Goal: Information Seeking & Learning: Check status

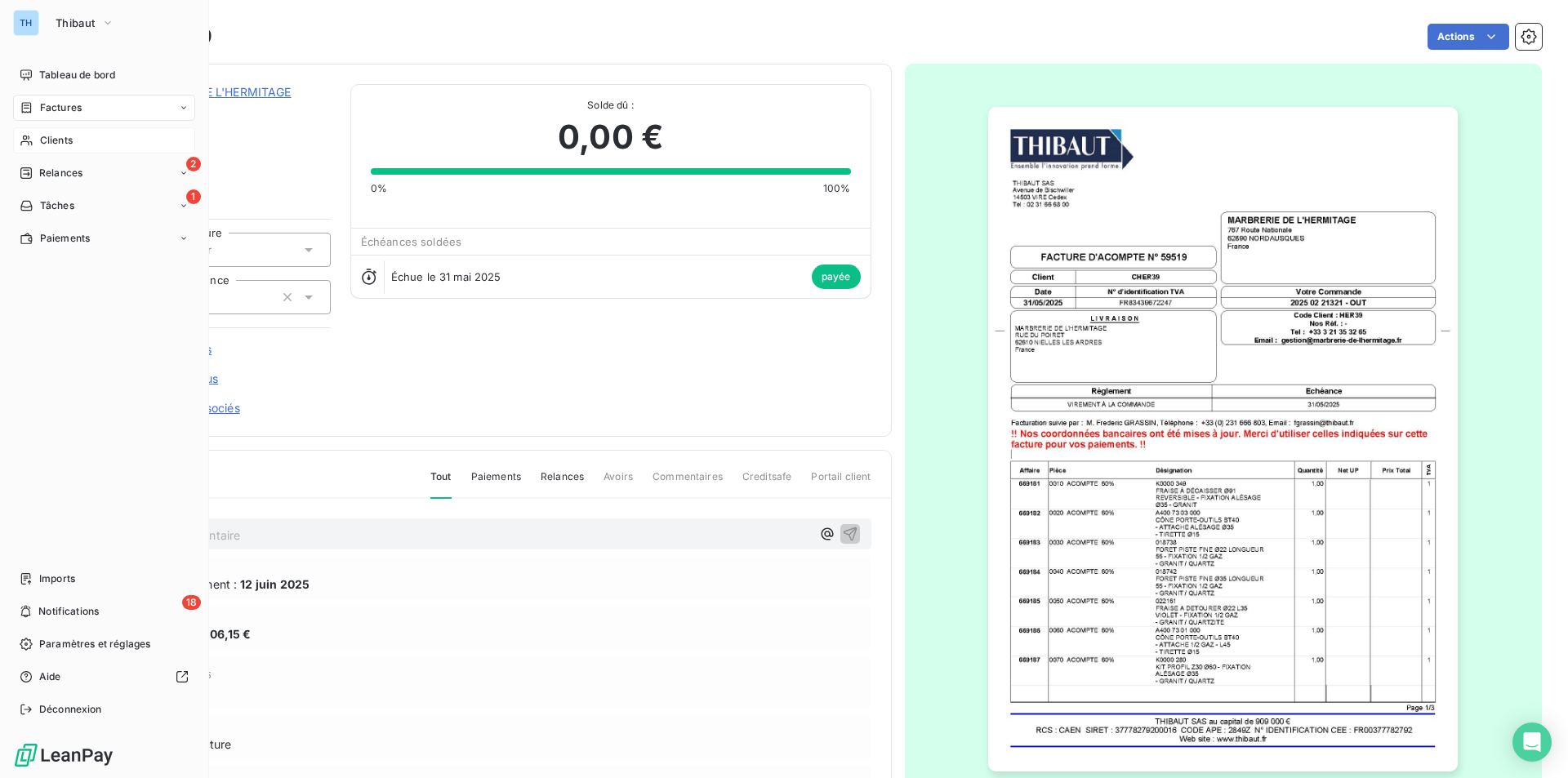
click at [66, 134] on span "Clients" at bounding box center [55, 140] width 33 height 15
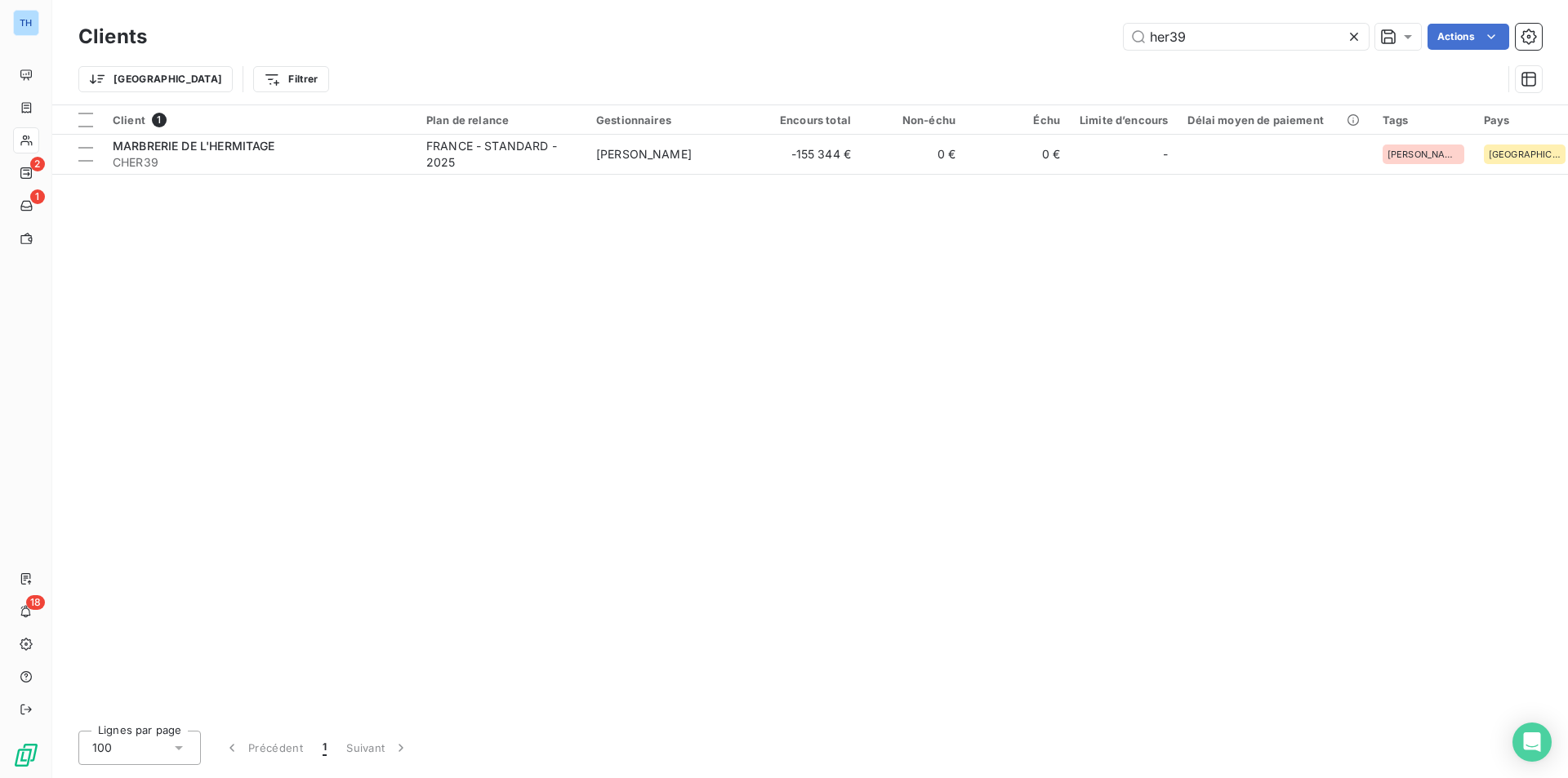
drag, startPoint x: 1125, startPoint y: 40, endPoint x: 974, endPoint y: 37, distance: 151.0
click at [974, 37] on div "her39 Actions" at bounding box center [853, 37] width 1375 height 26
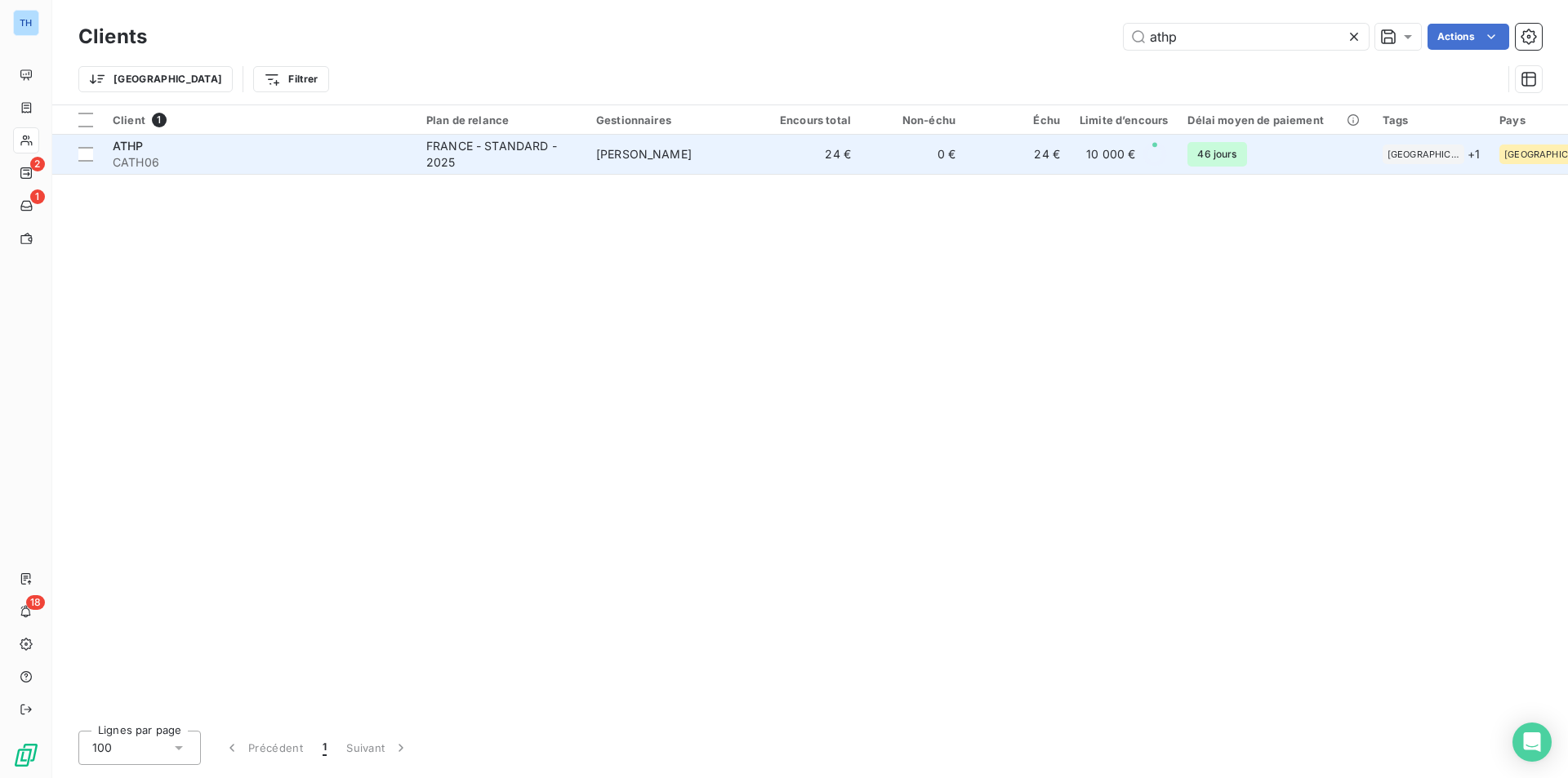
type input "athp"
click at [911, 159] on td "0 €" at bounding box center [913, 154] width 105 height 40
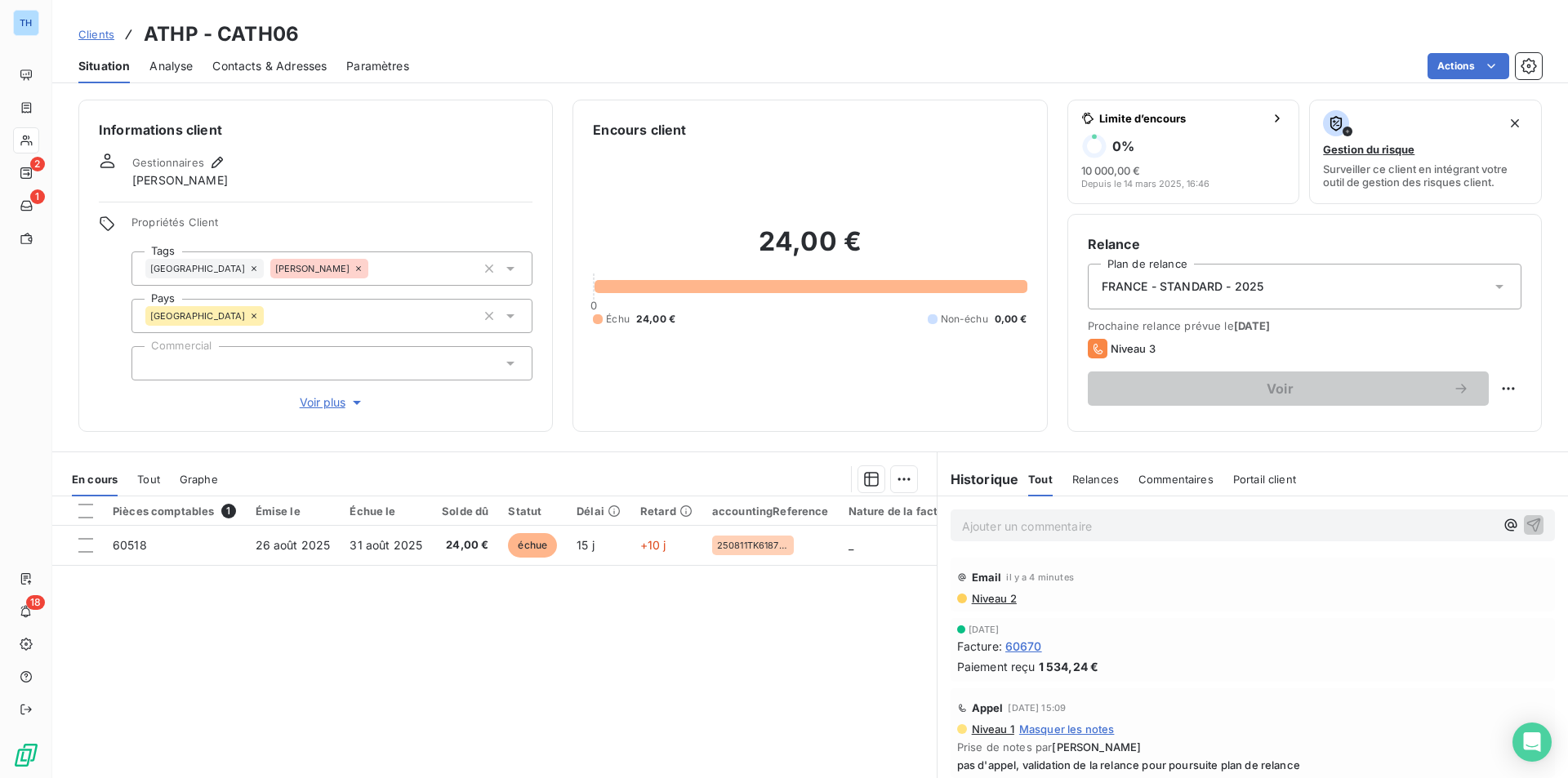
click at [188, 65] on span "Analyse" at bounding box center [171, 66] width 43 height 17
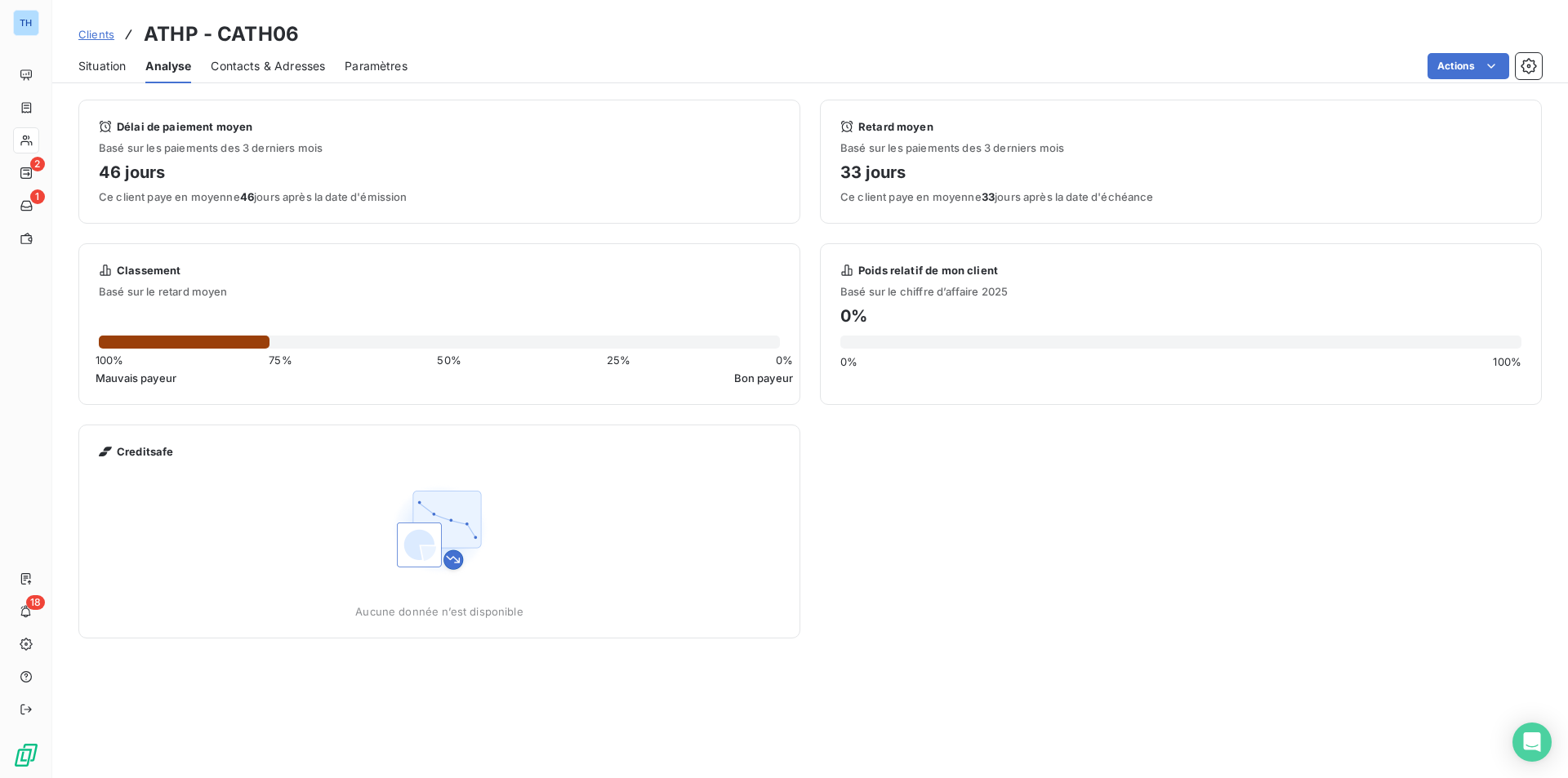
click at [101, 68] on span "Situation" at bounding box center [102, 66] width 47 height 17
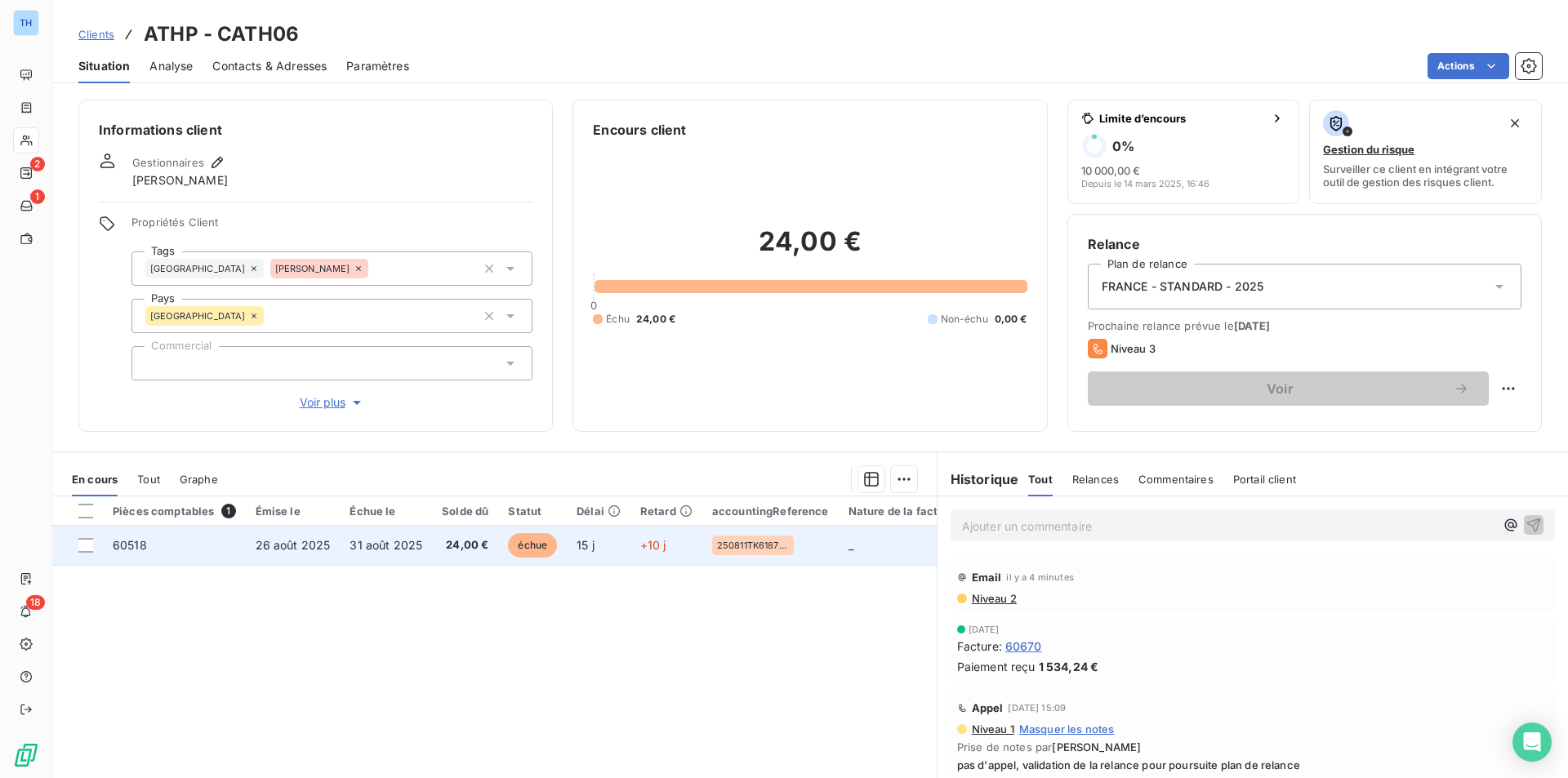
click at [879, 559] on td "_" at bounding box center [901, 545] width 127 height 40
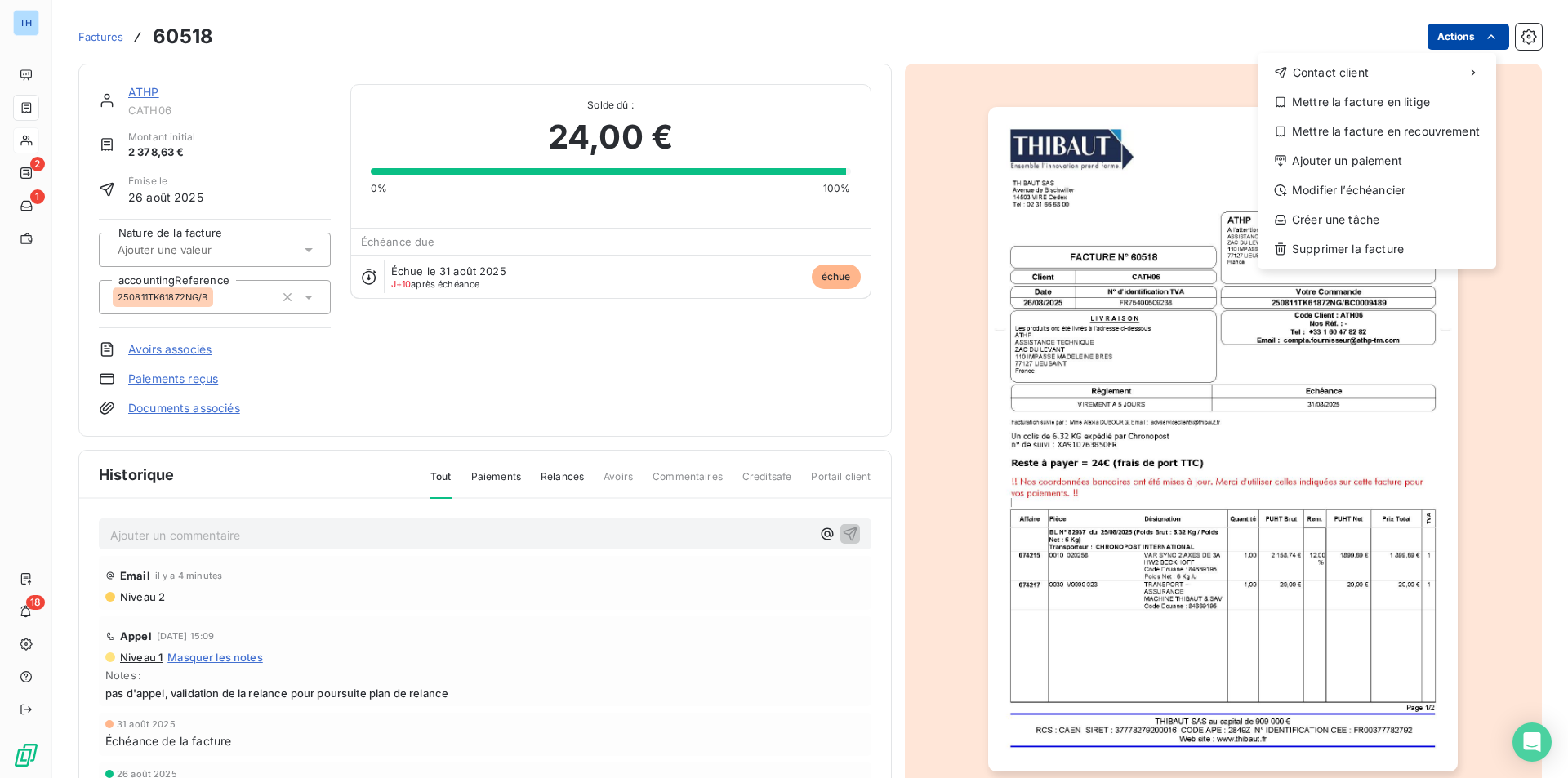
click at [1440, 37] on html "TH 2 1 18 Factures 60518 Actions Contact client Mettre la facture en litige Met…" at bounding box center [784, 389] width 1568 height 778
click at [1365, 165] on div "Ajouter un paiement" at bounding box center [1376, 161] width 225 height 26
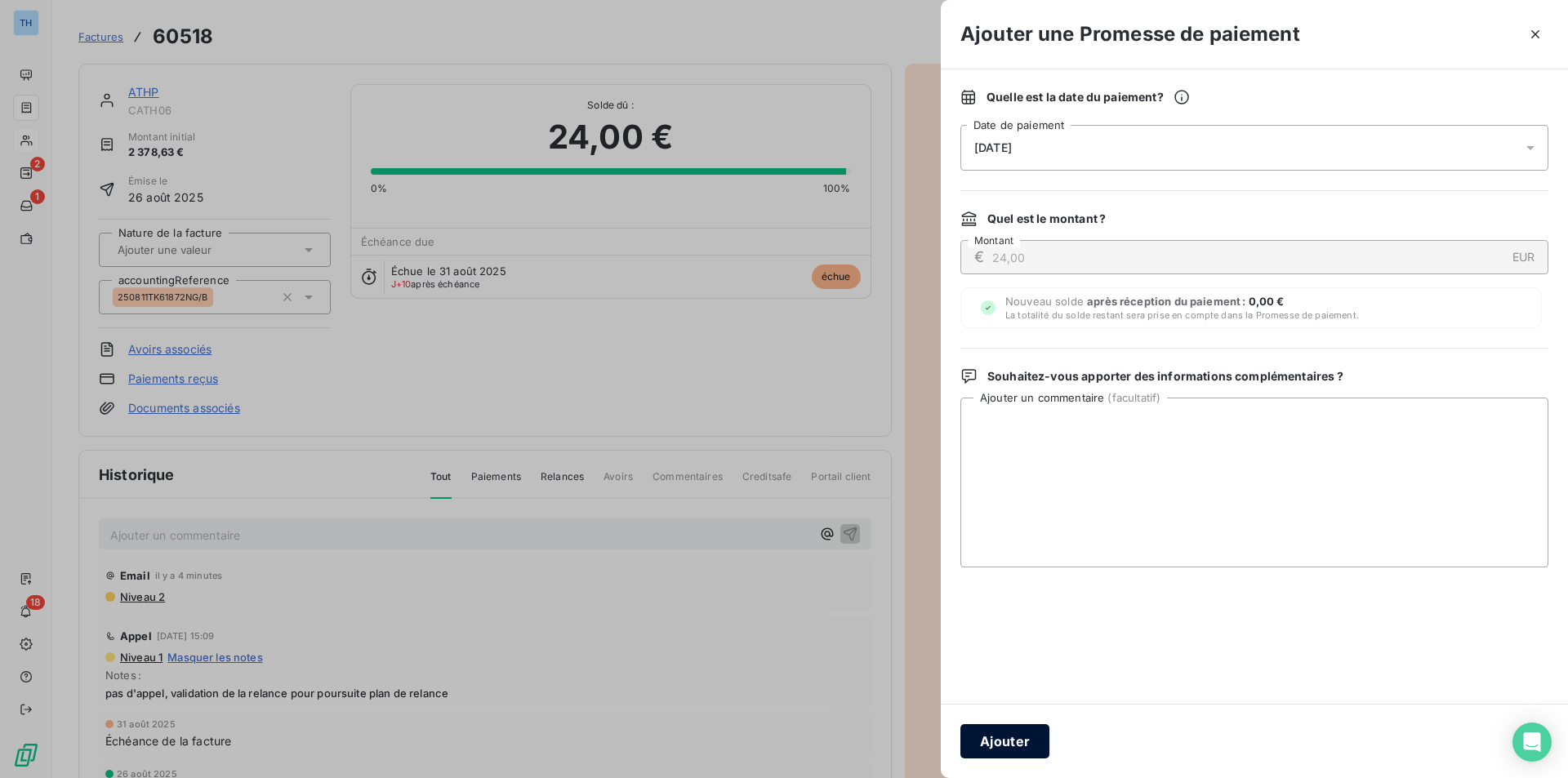
click at [1006, 747] on button "Ajouter" at bounding box center [1004, 741] width 89 height 34
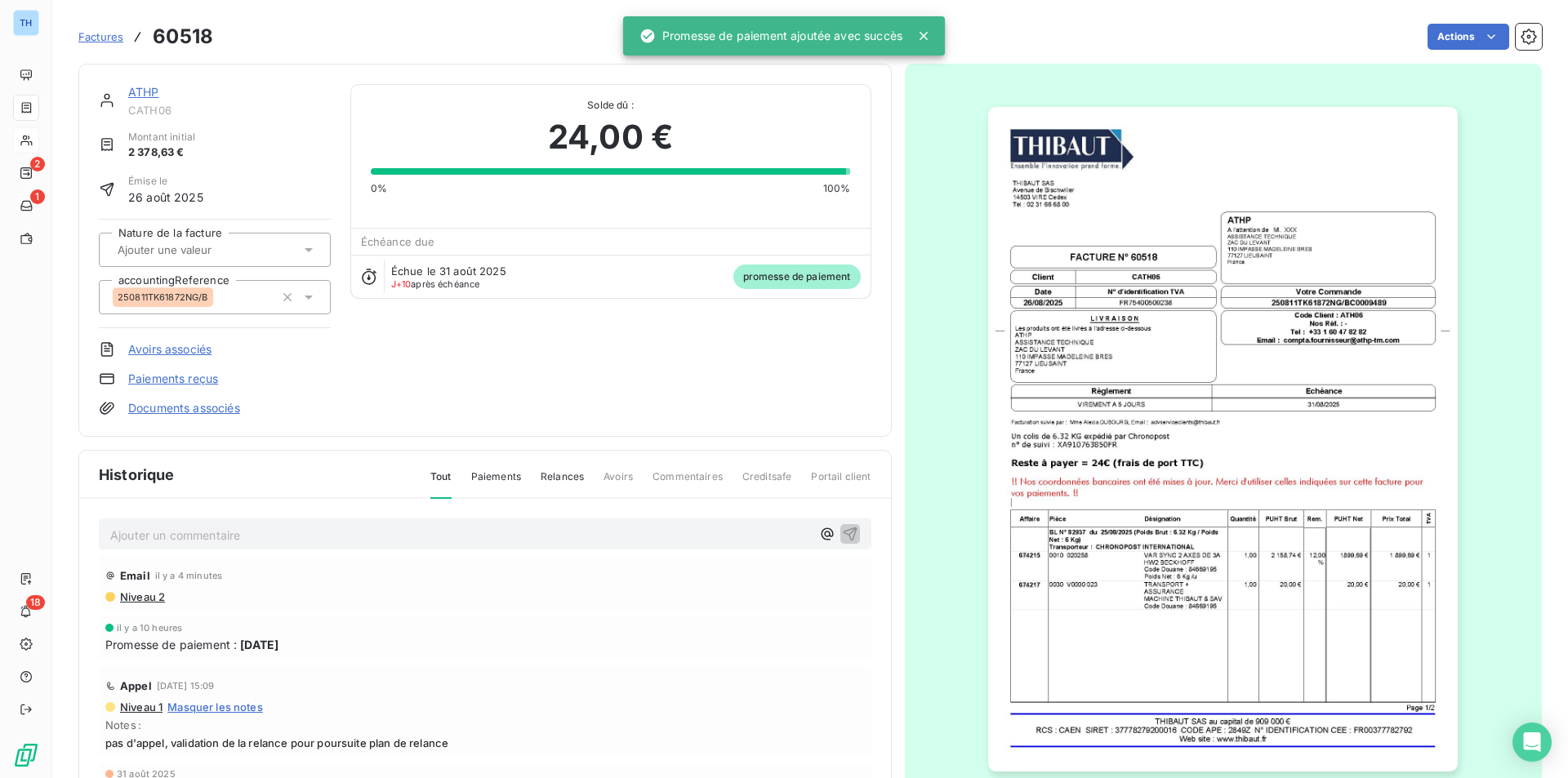
click at [134, 97] on link "ATHP" at bounding box center [143, 92] width 31 height 14
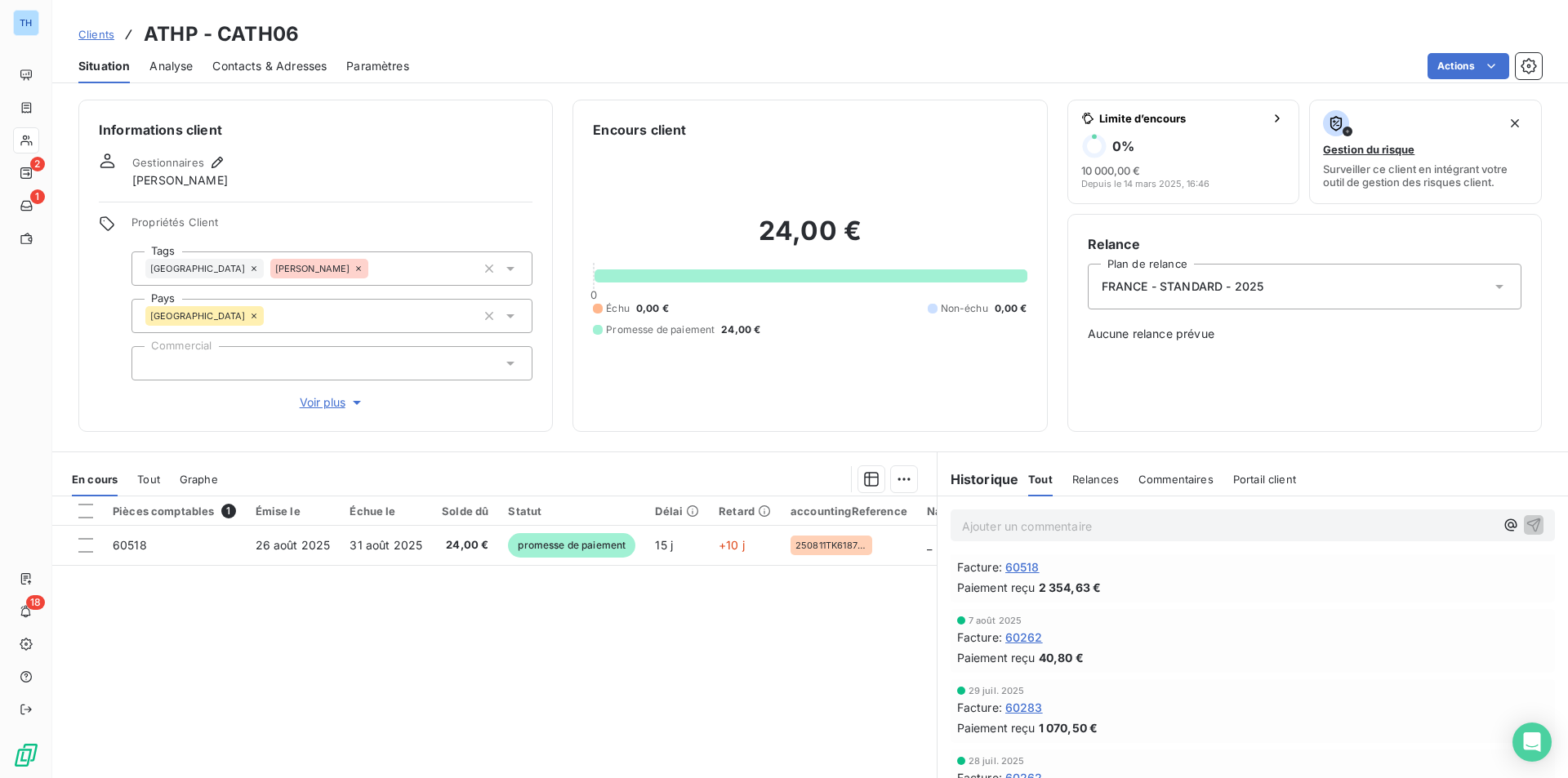
scroll to position [245, 0]
click at [148, 483] on span "Tout" at bounding box center [149, 479] width 23 height 13
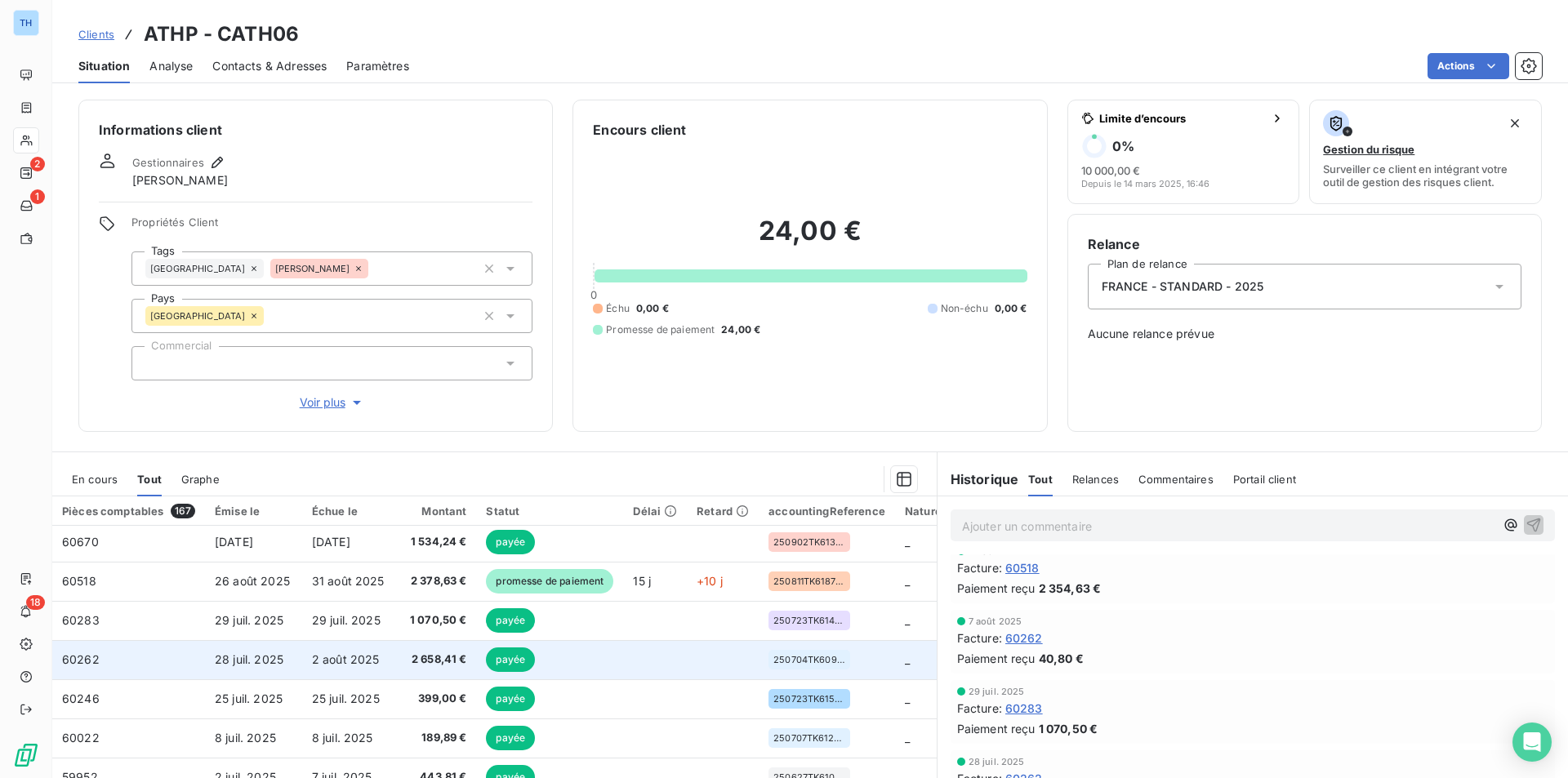
scroll to position [0, 0]
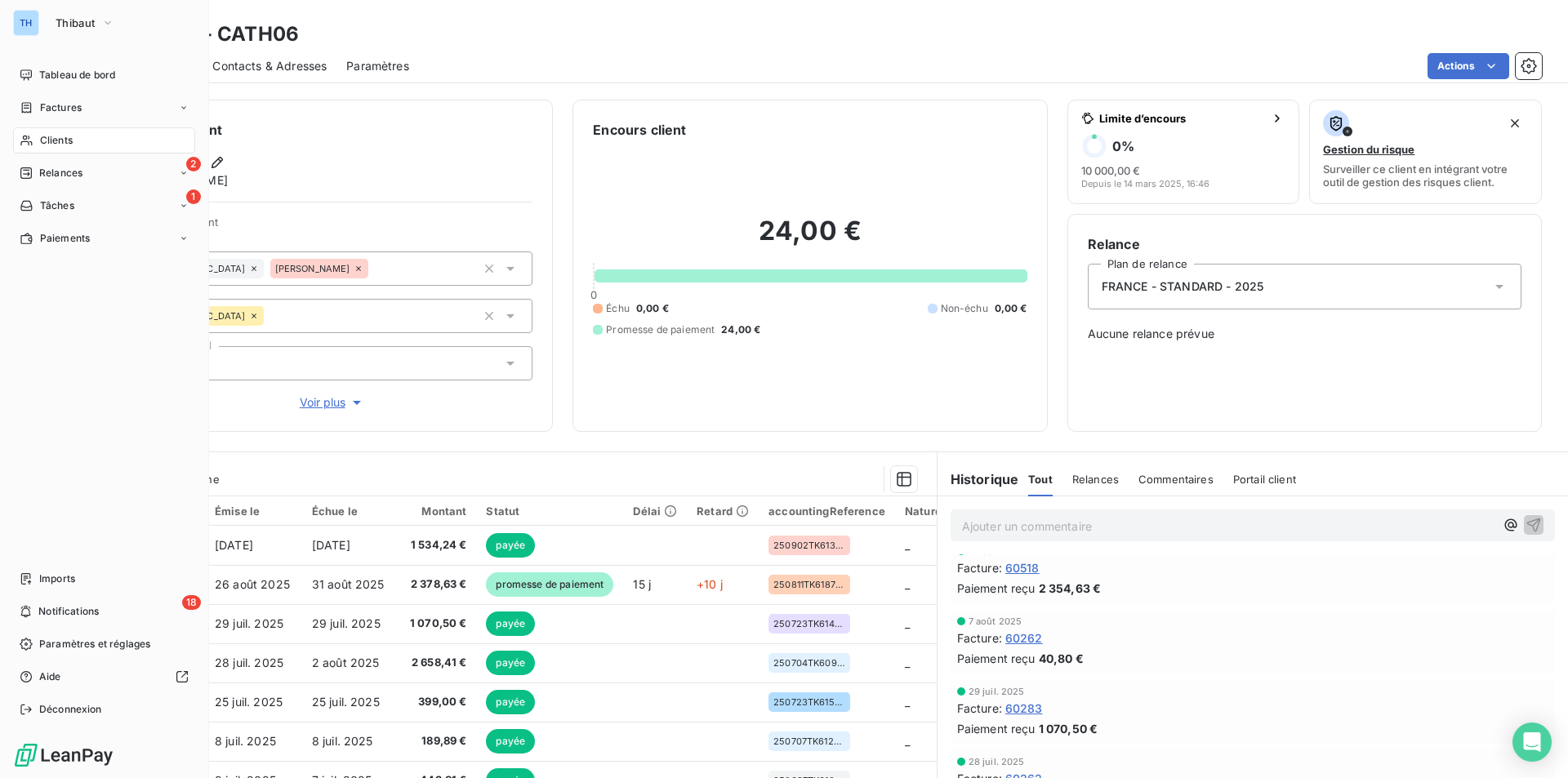
click at [55, 142] on span "Clients" at bounding box center [55, 140] width 33 height 15
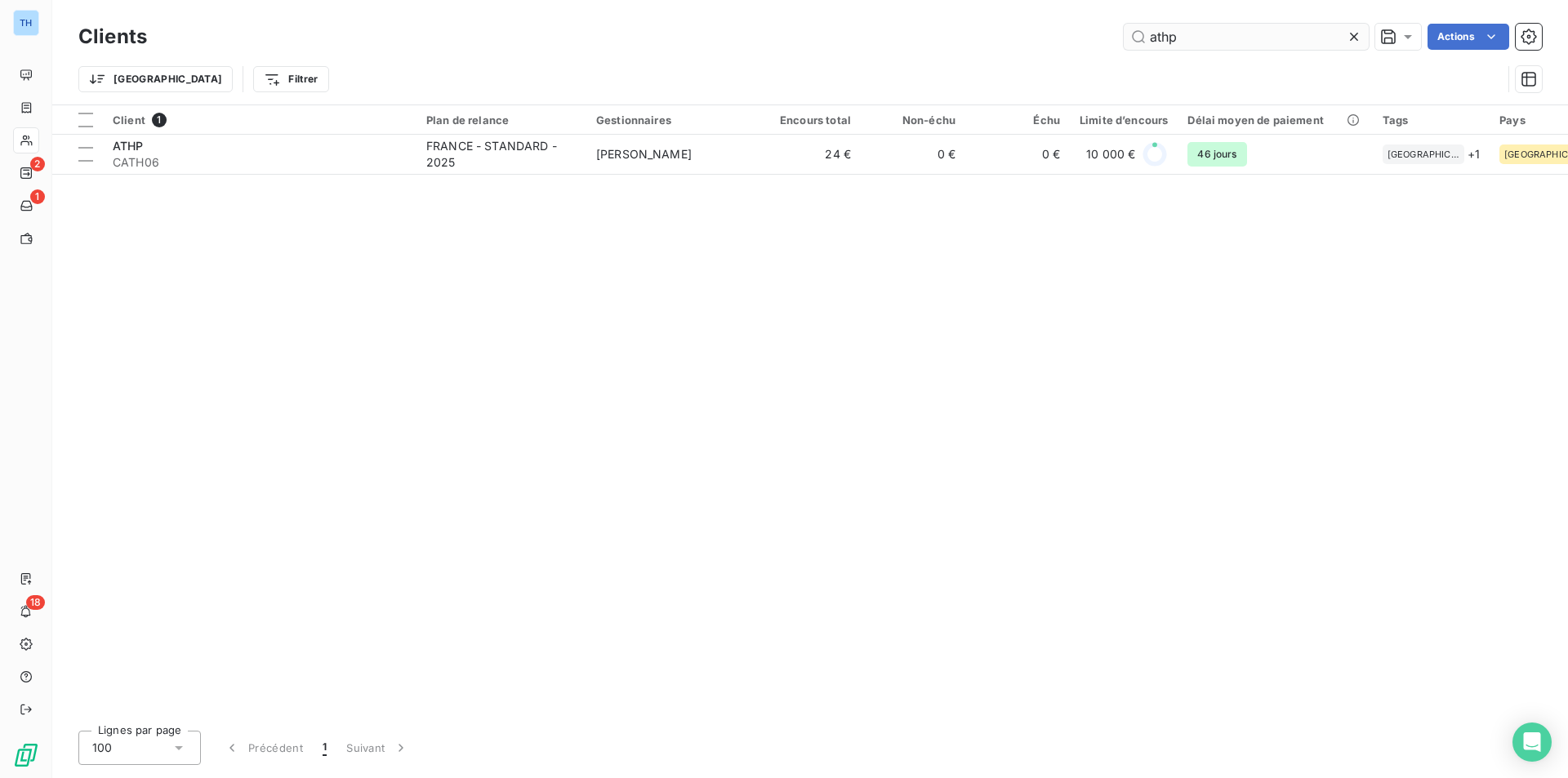
drag, startPoint x: 1098, startPoint y: 50, endPoint x: 1140, endPoint y: 45, distance: 42.3
click at [1098, 50] on div "Clients athp Actions" at bounding box center [810, 36] width 1463 height 34
drag, startPoint x: 1198, startPoint y: 49, endPoint x: 1090, endPoint y: 36, distance: 108.8
click at [1088, 44] on div "athp Actions" at bounding box center [853, 37] width 1375 height 26
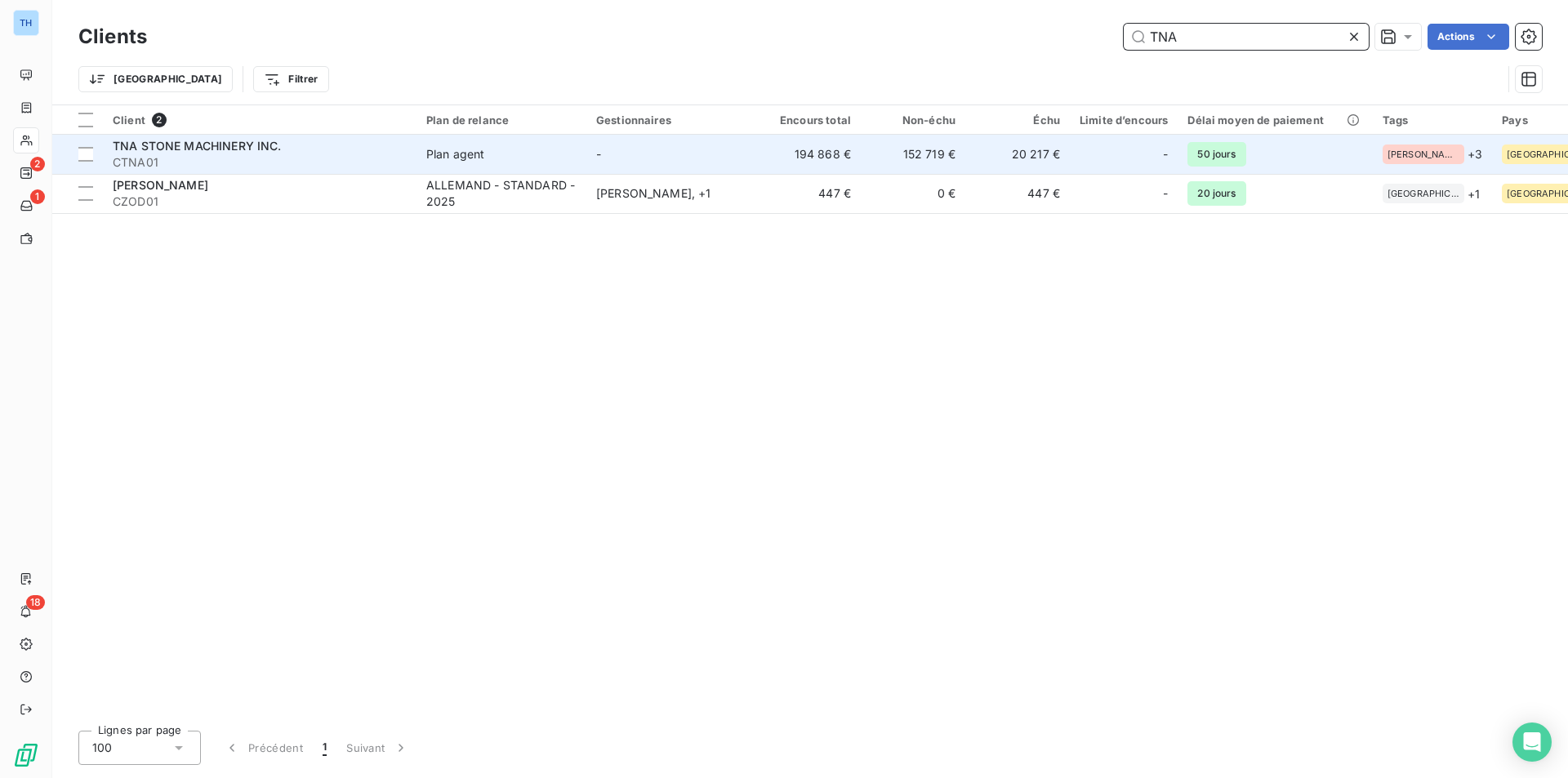
type input "TNA"
click at [252, 142] on span "TNA STONE MACHINERY INC." at bounding box center [197, 146] width 169 height 14
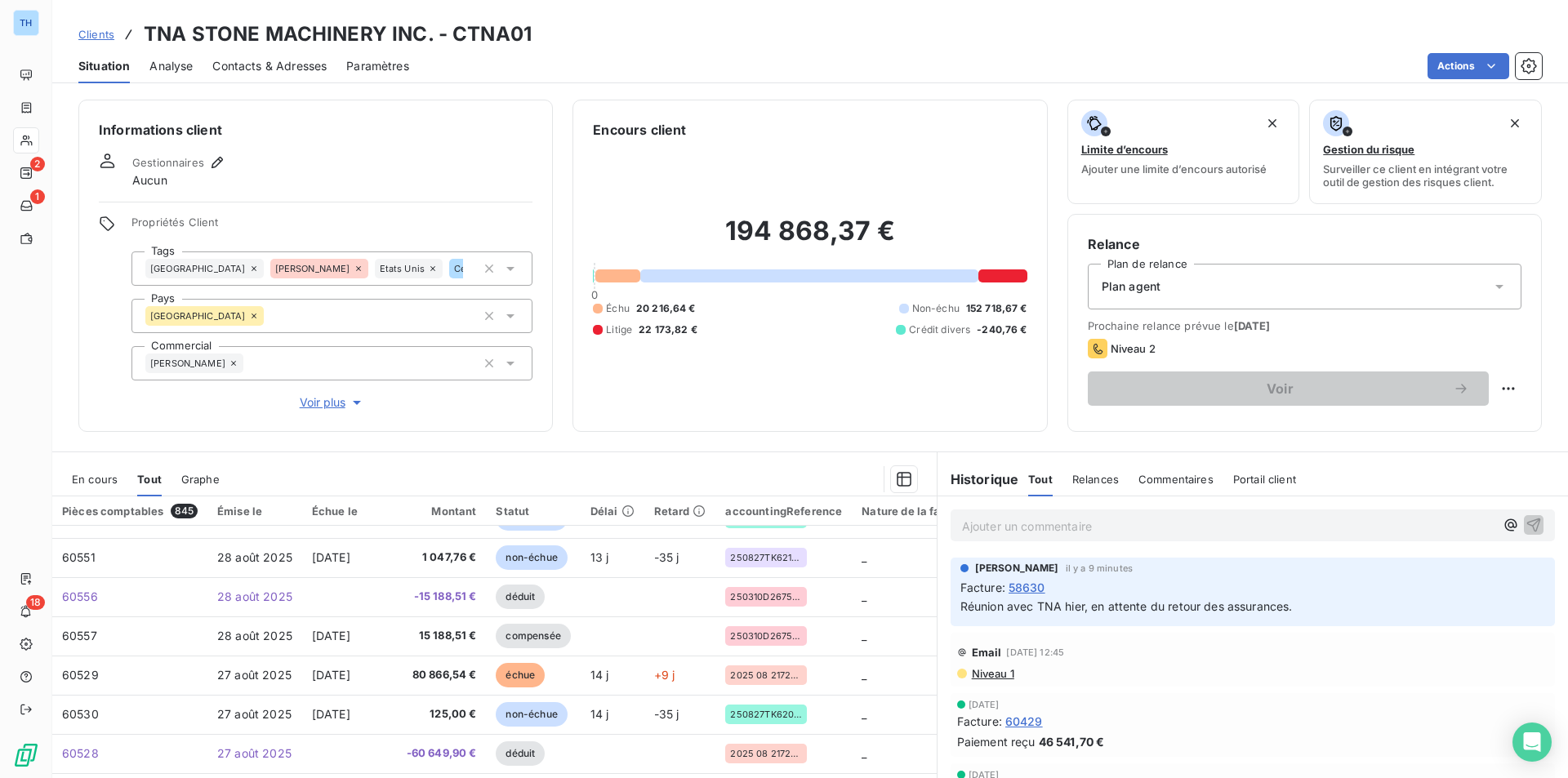
scroll to position [326, 0]
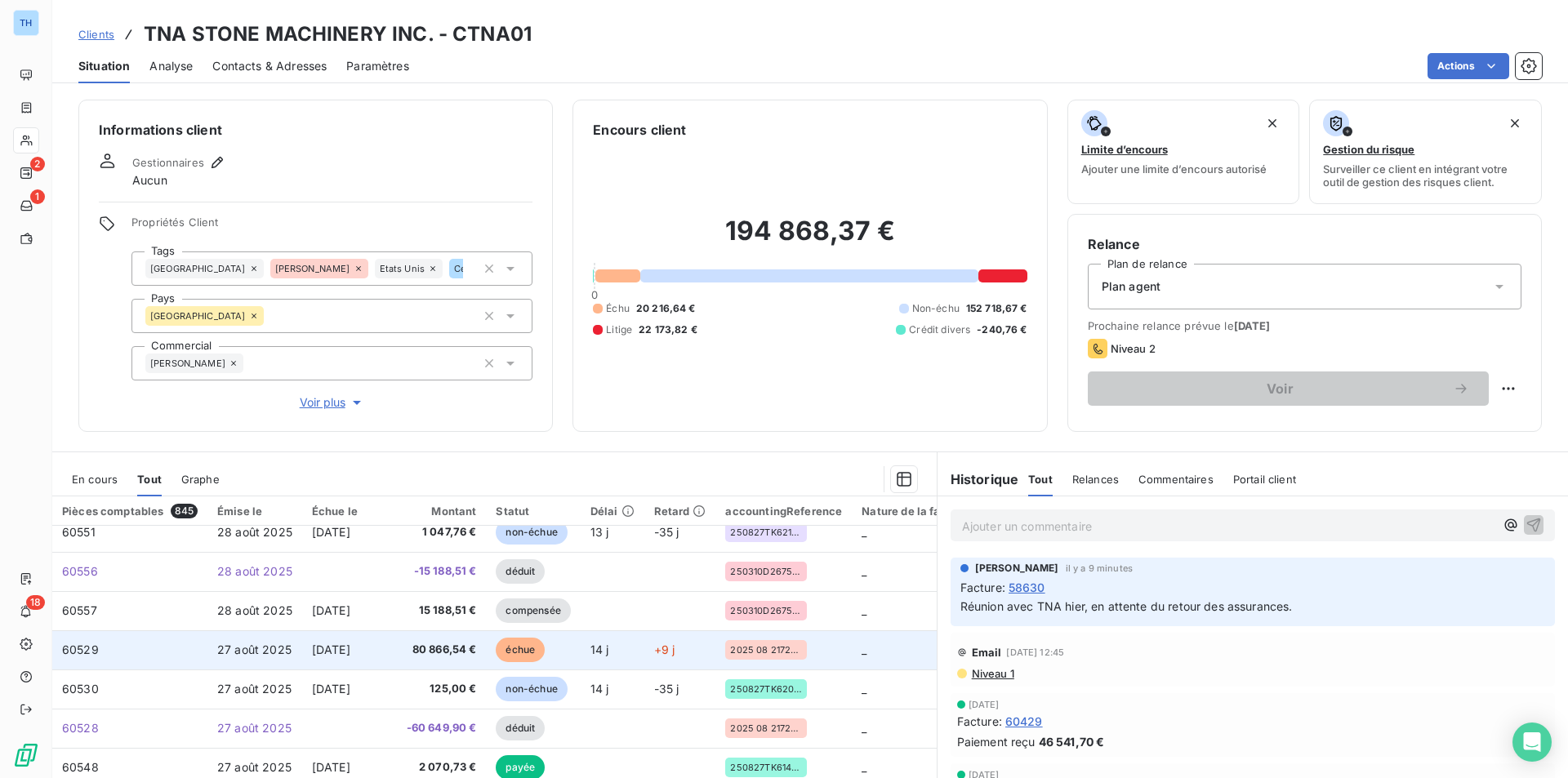
click at [410, 636] on td "80 866,54 €" at bounding box center [441, 650] width 90 height 40
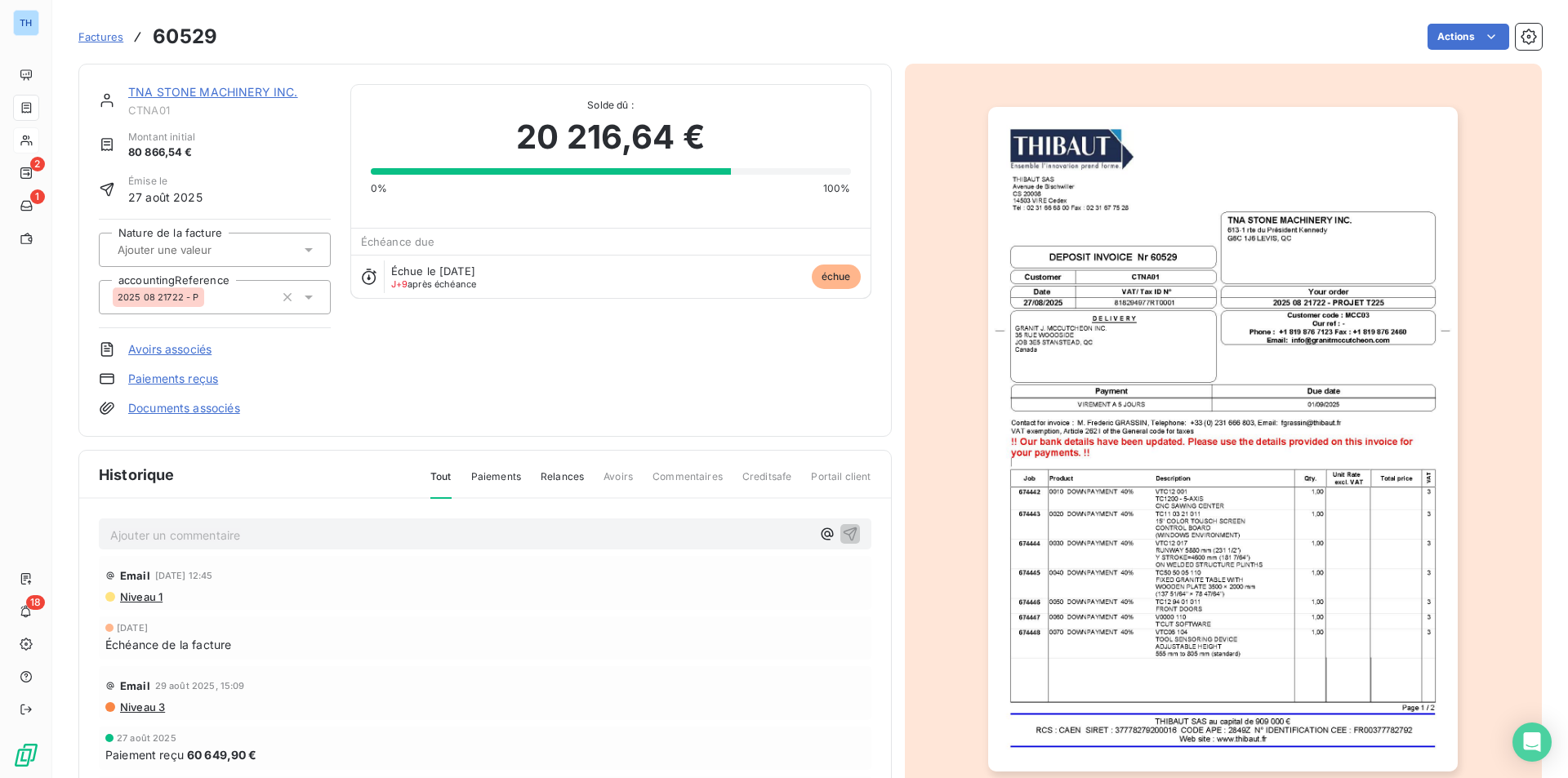
click at [218, 89] on link "TNA STONE MACHINERY INC." at bounding box center [213, 92] width 170 height 14
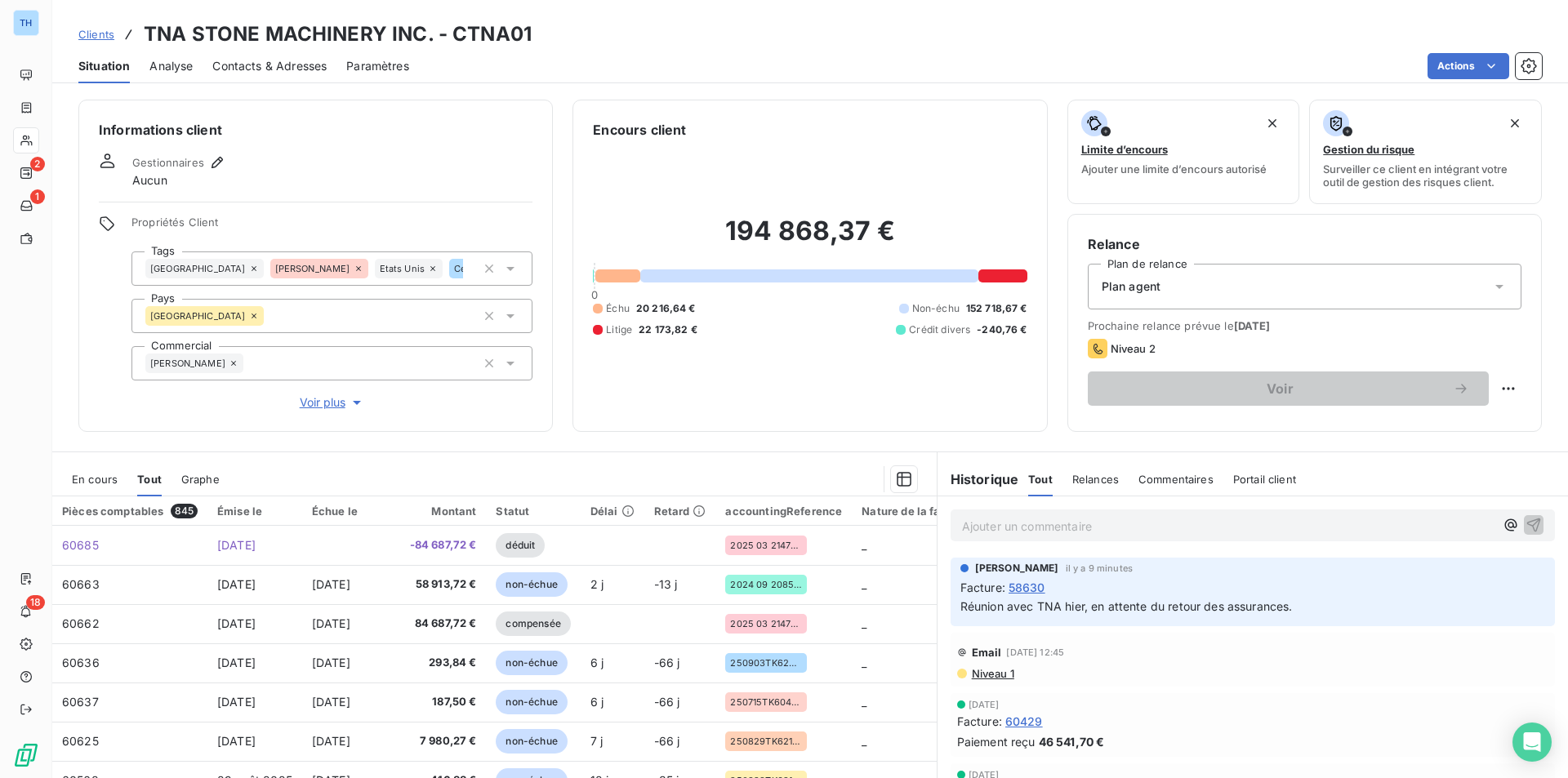
scroll to position [82, 0]
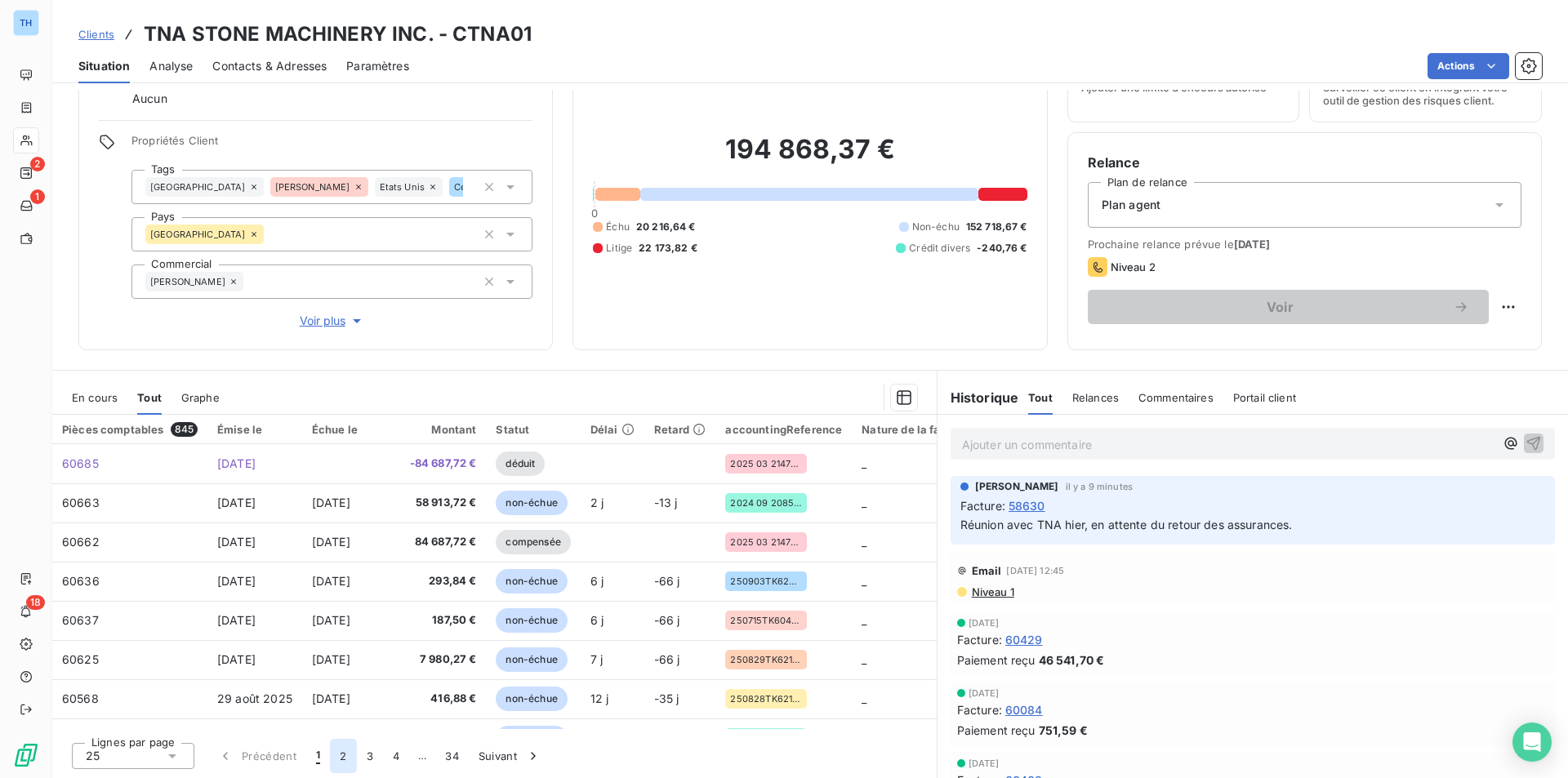
click at [339, 756] on button "2" at bounding box center [343, 755] width 26 height 34
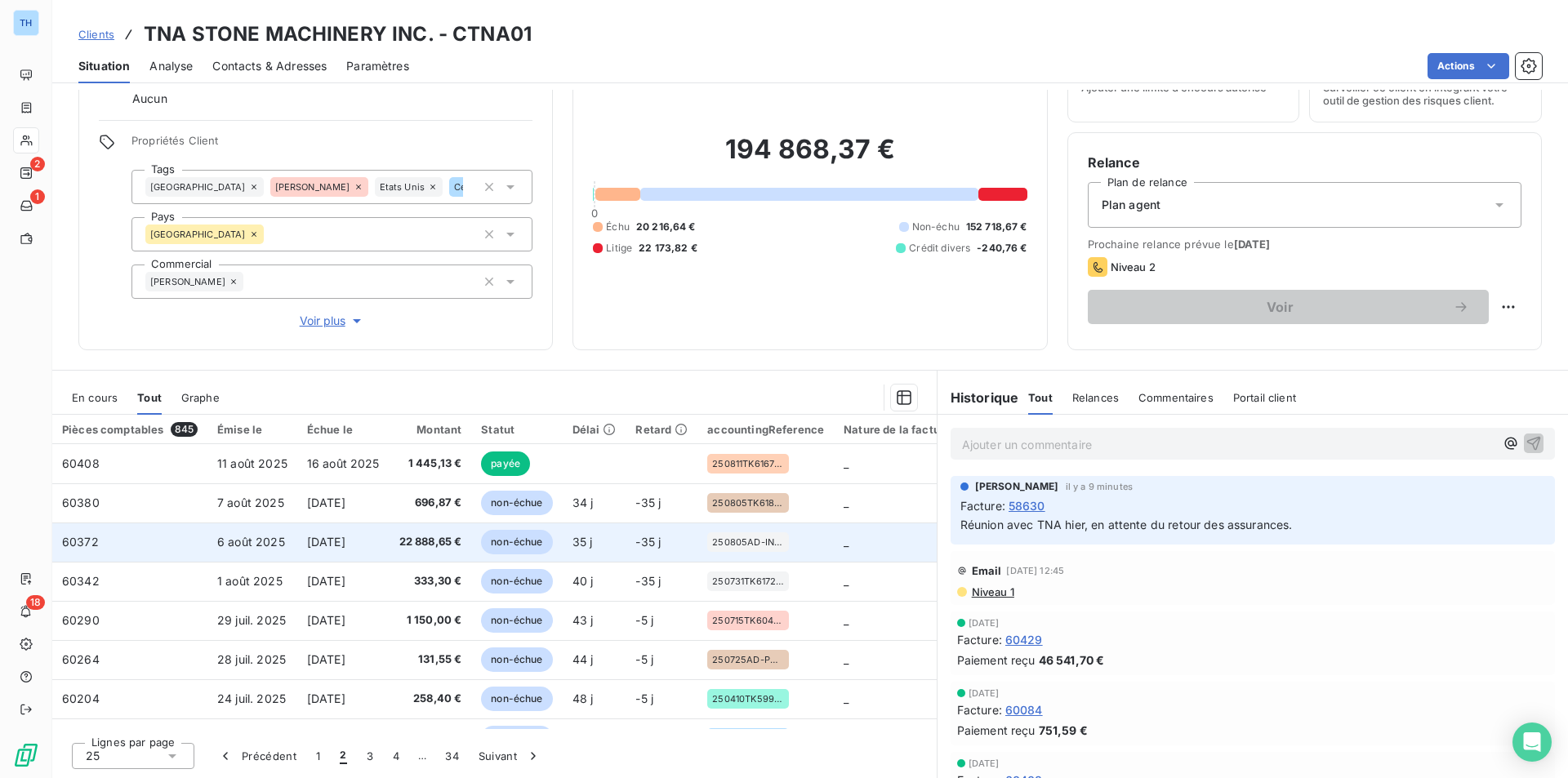
click at [418, 542] on span "22 888,65 €" at bounding box center [430, 542] width 62 height 17
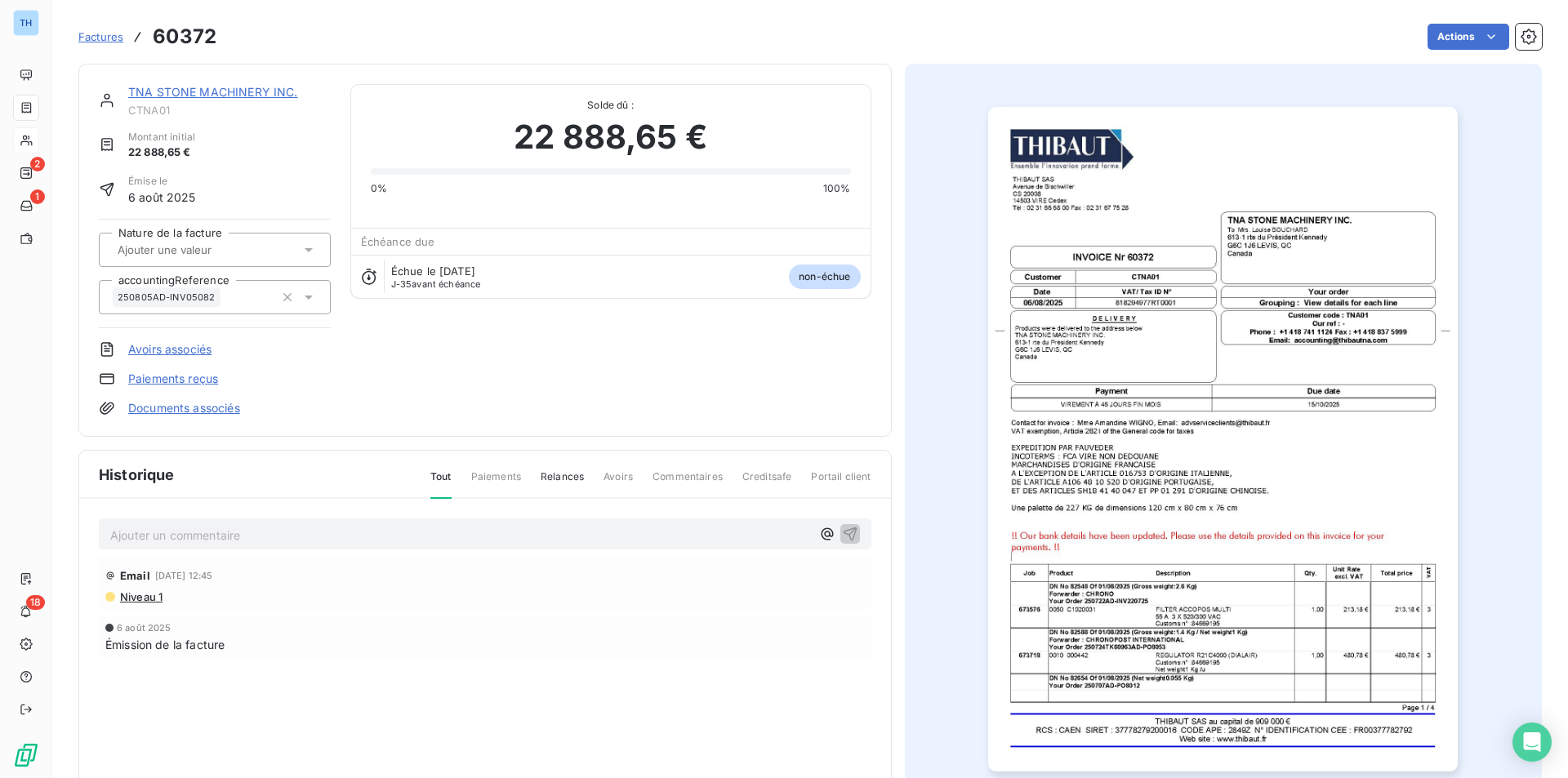
click at [1032, 432] on img "button" at bounding box center [1222, 440] width 470 height 665
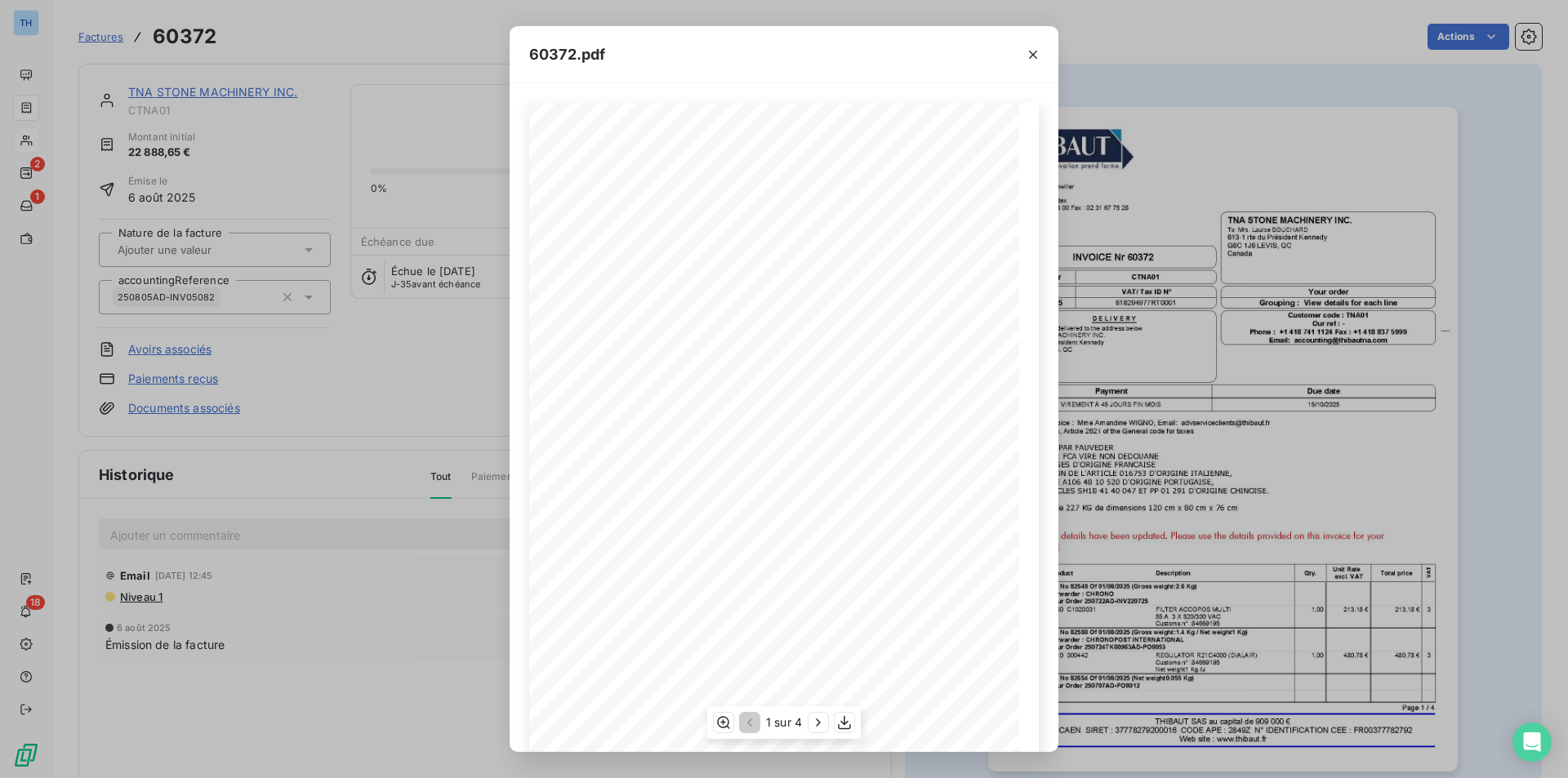
click at [667, 494] on div "THIBAUT [GEOGRAPHIC_DATA] 20008 14503 VIRE Cedex TÈl : [PHONE_NUMBER] Fax : [PH…" at bounding box center [784, 448] width 509 height 692
click at [848, 723] on icon "button" at bounding box center [844, 722] width 17 height 17
click at [1032, 51] on icon "button" at bounding box center [1032, 55] width 17 height 17
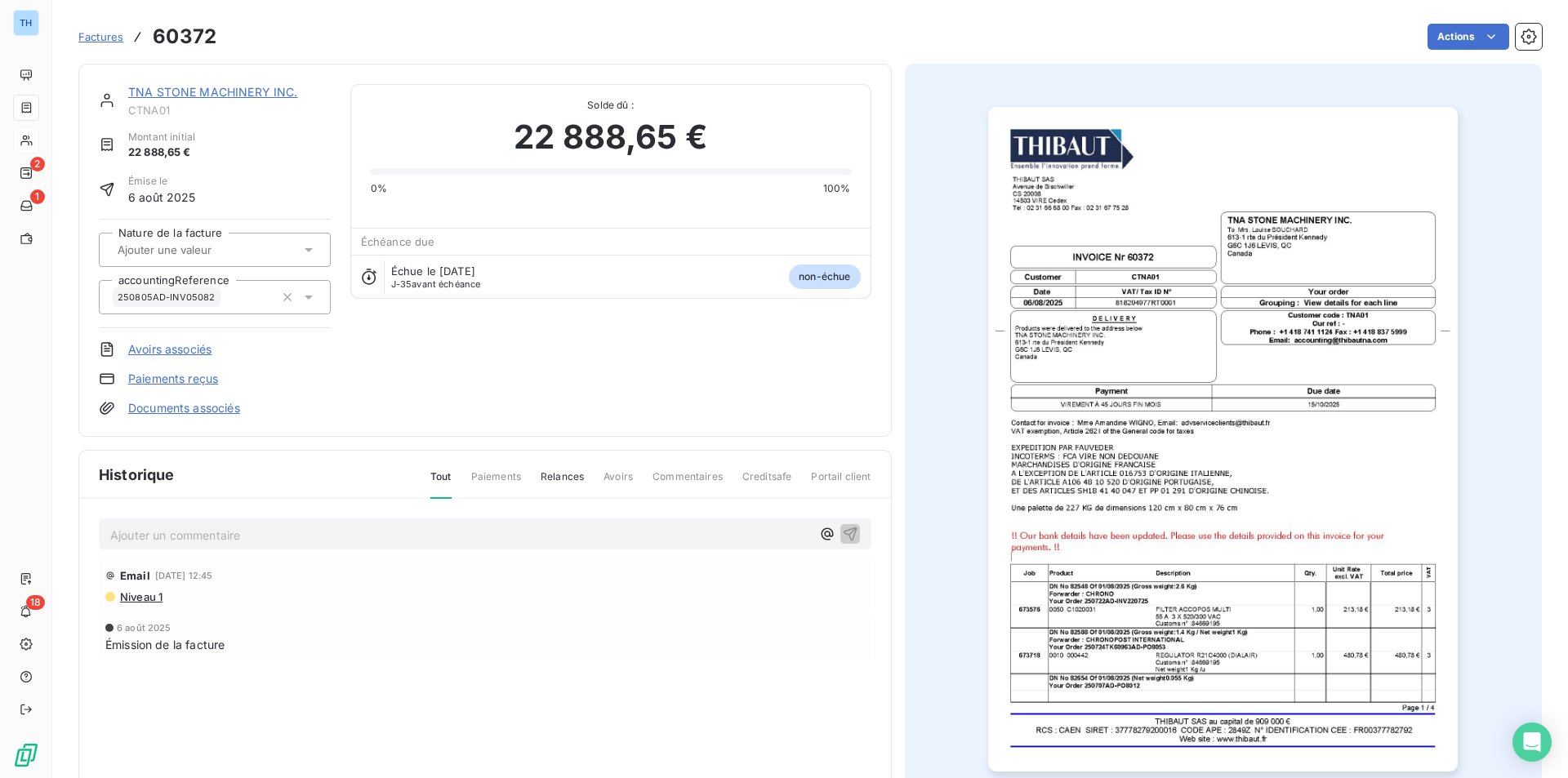
click at [239, 88] on link "TNA STONE MACHINERY INC." at bounding box center [213, 92] width 170 height 14
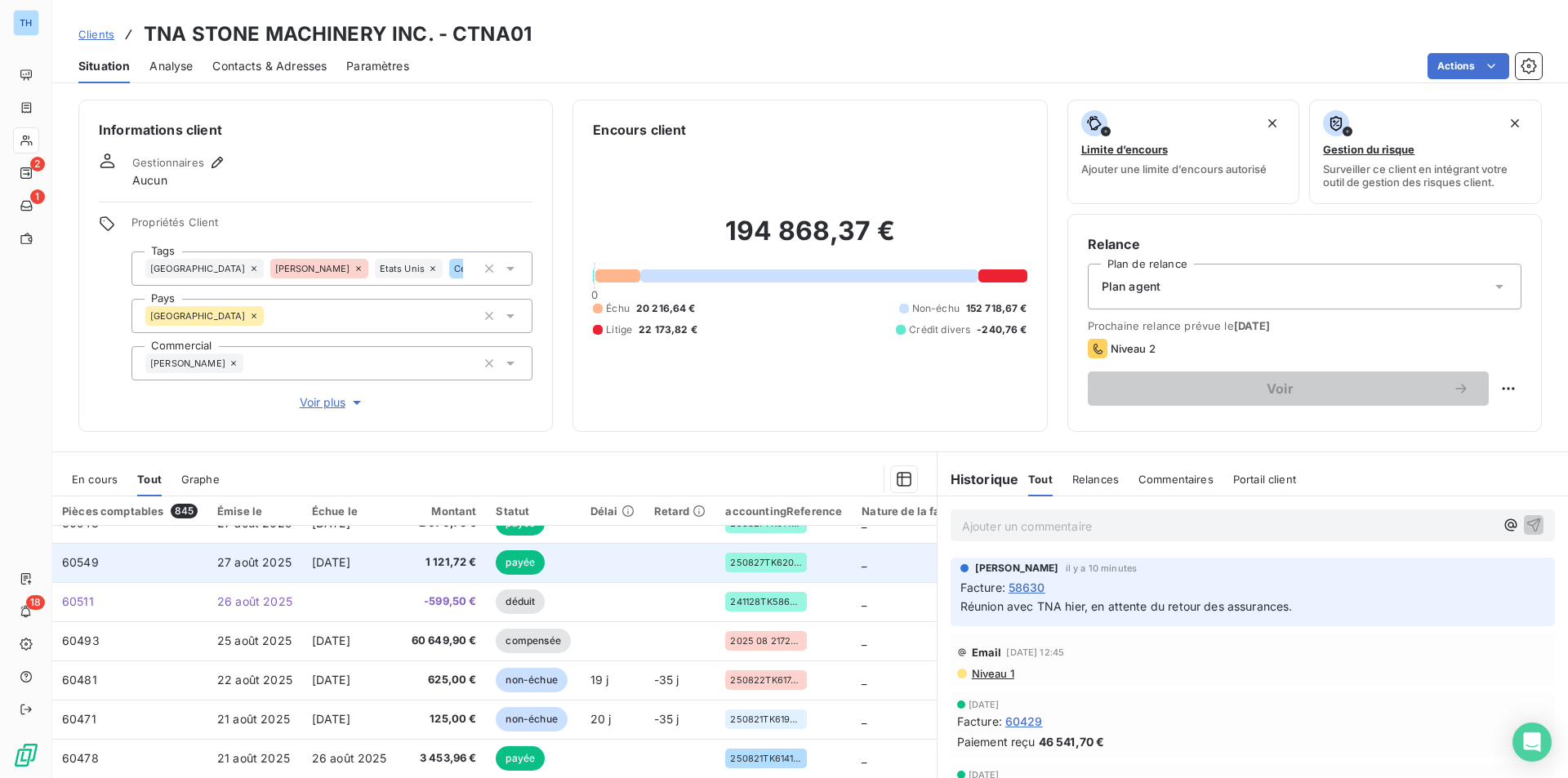
scroll to position [702, 0]
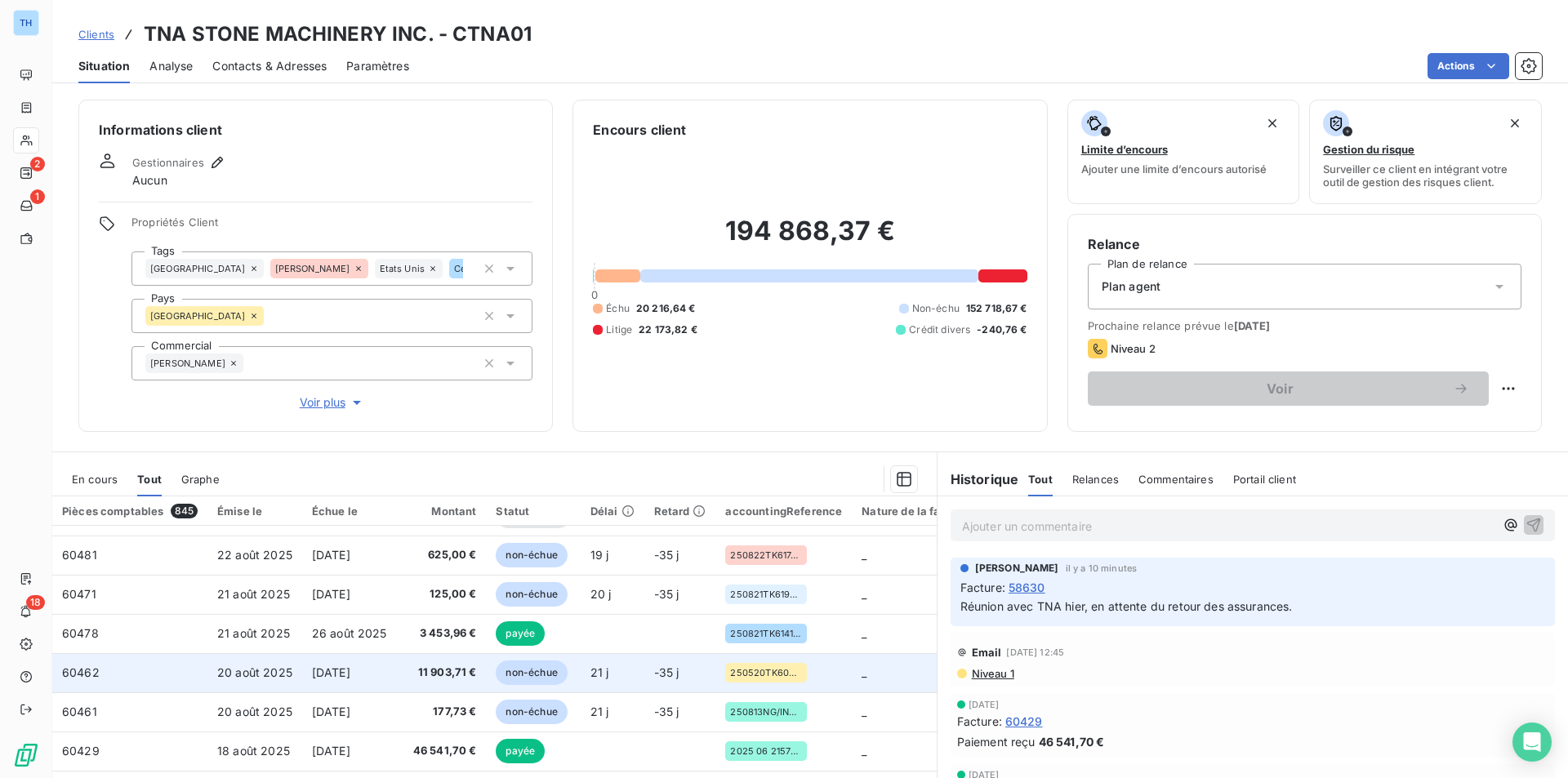
click at [423, 665] on span "11 903,71 €" at bounding box center [441, 673] width 70 height 17
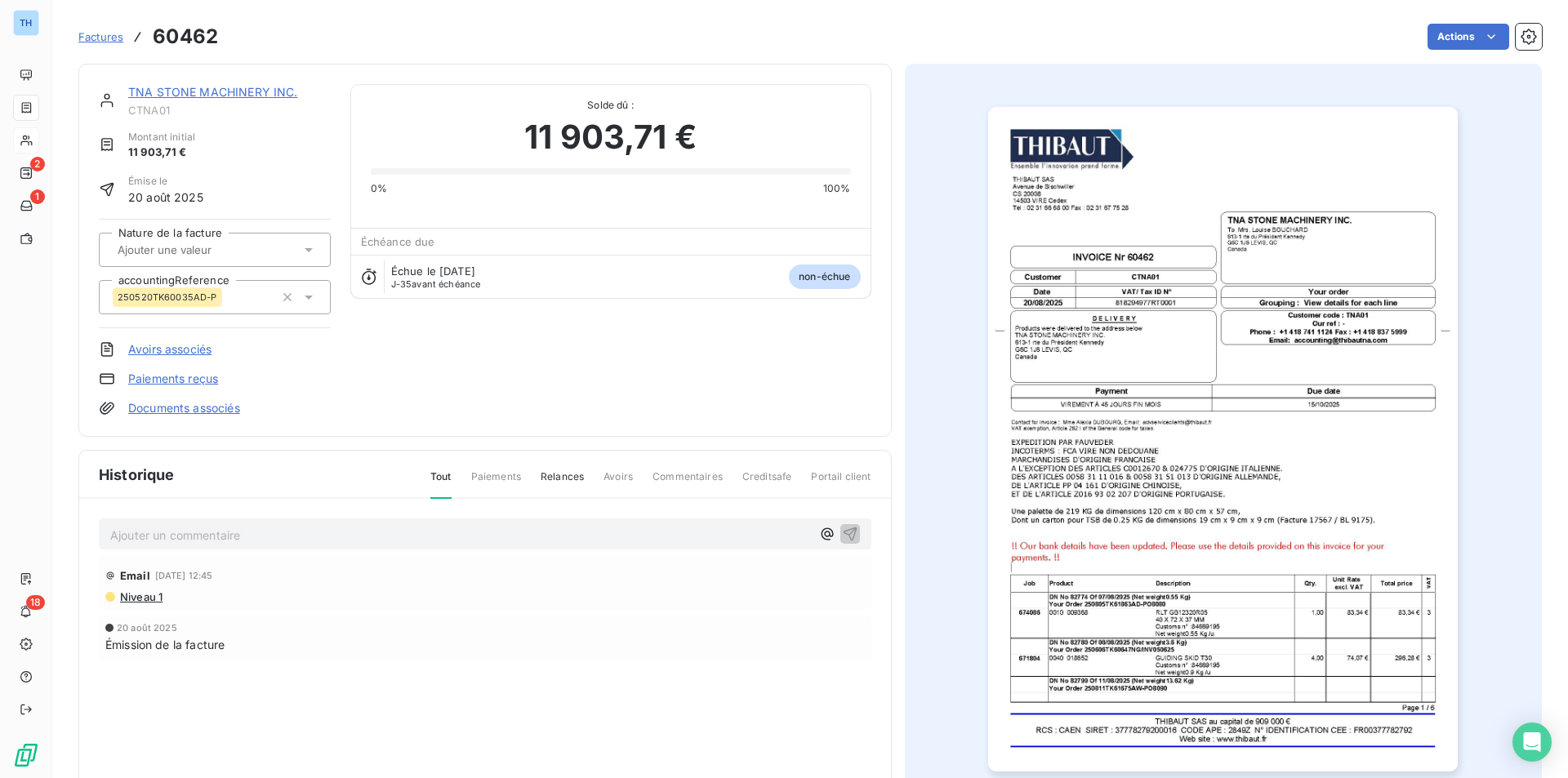
click at [185, 85] on link "TNA STONE MACHINERY INC." at bounding box center [213, 92] width 170 height 14
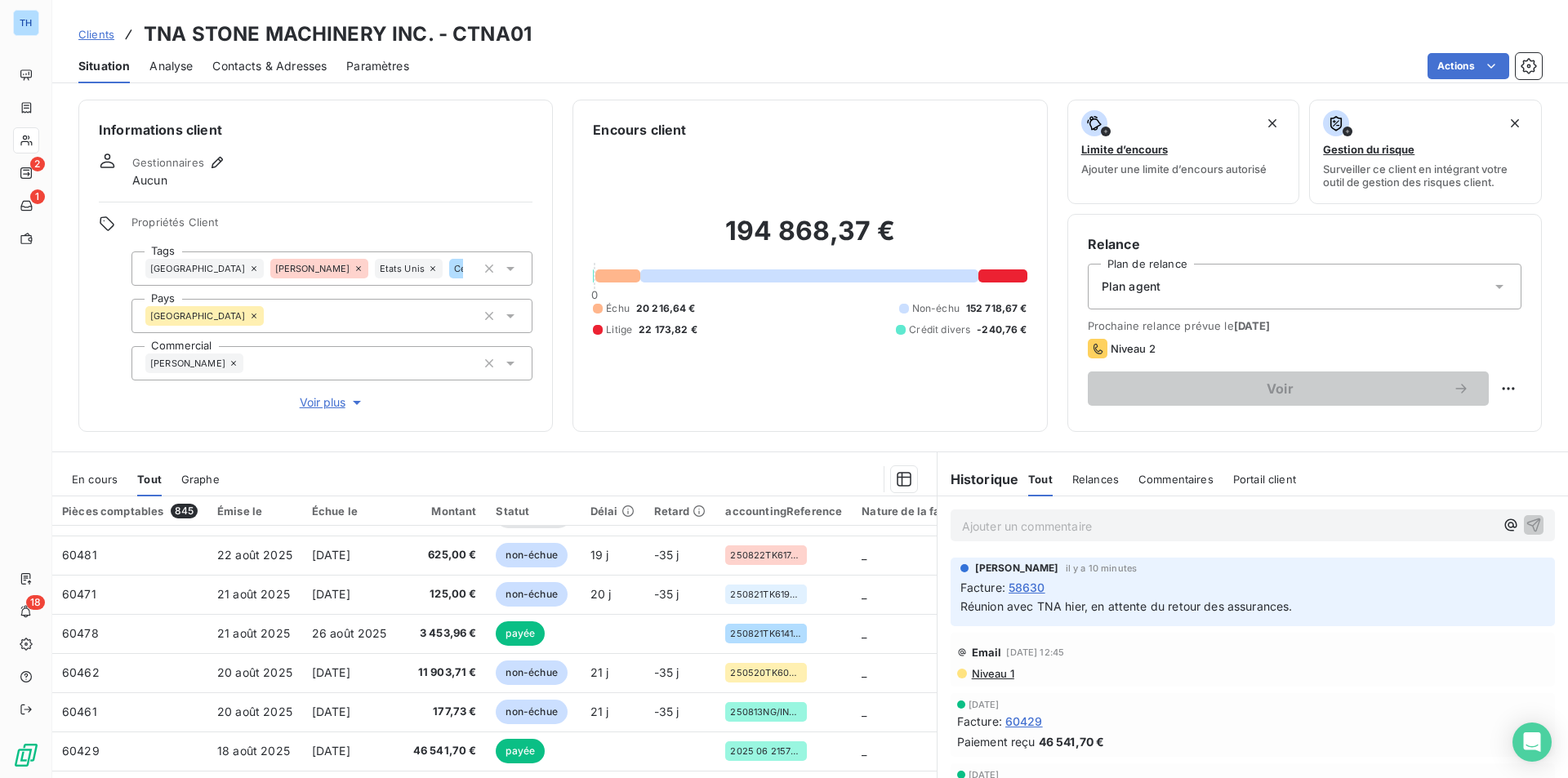
scroll to position [702, 0]
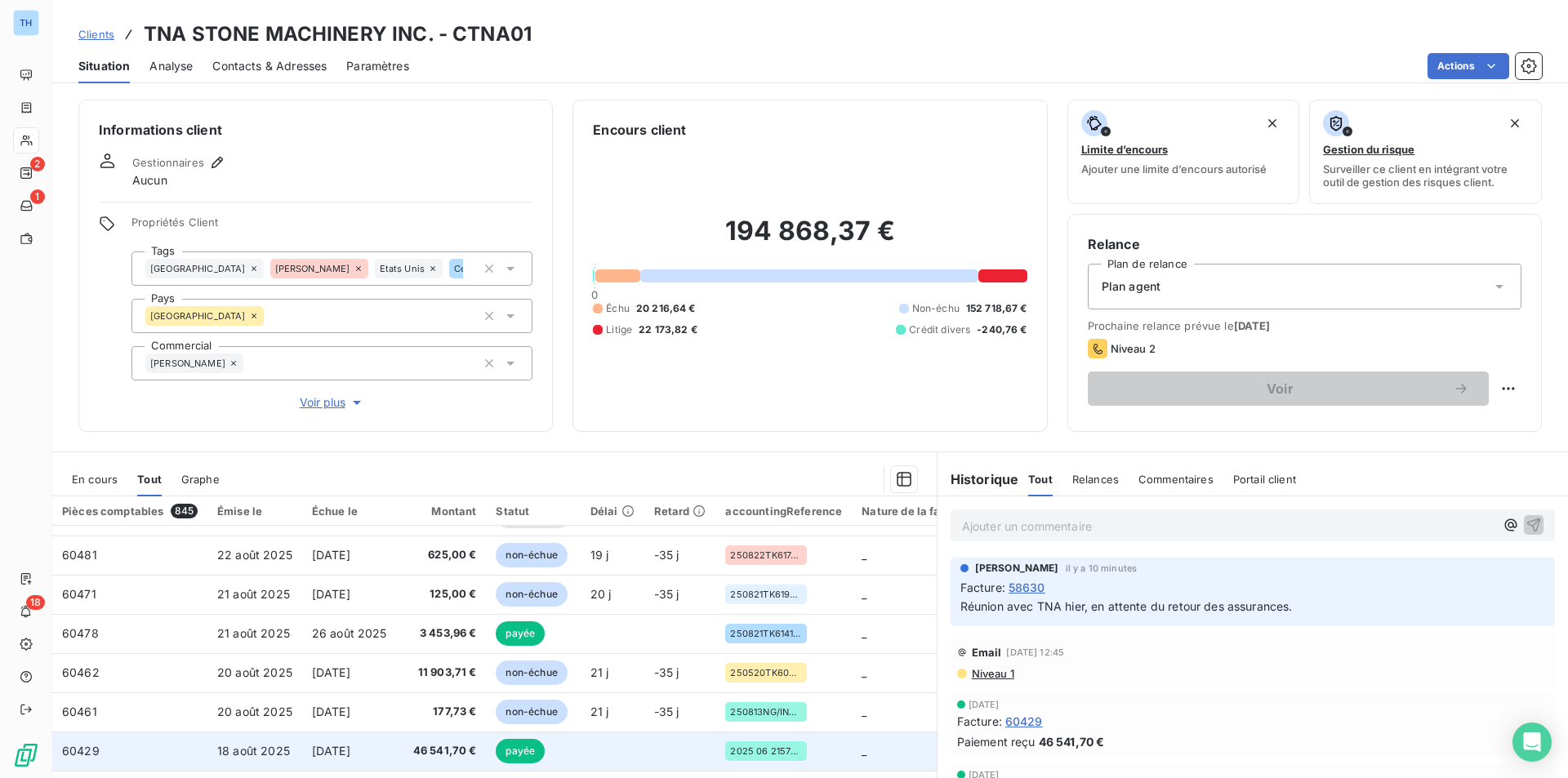
click at [424, 753] on td "46 541,70 €" at bounding box center [441, 751] width 90 height 40
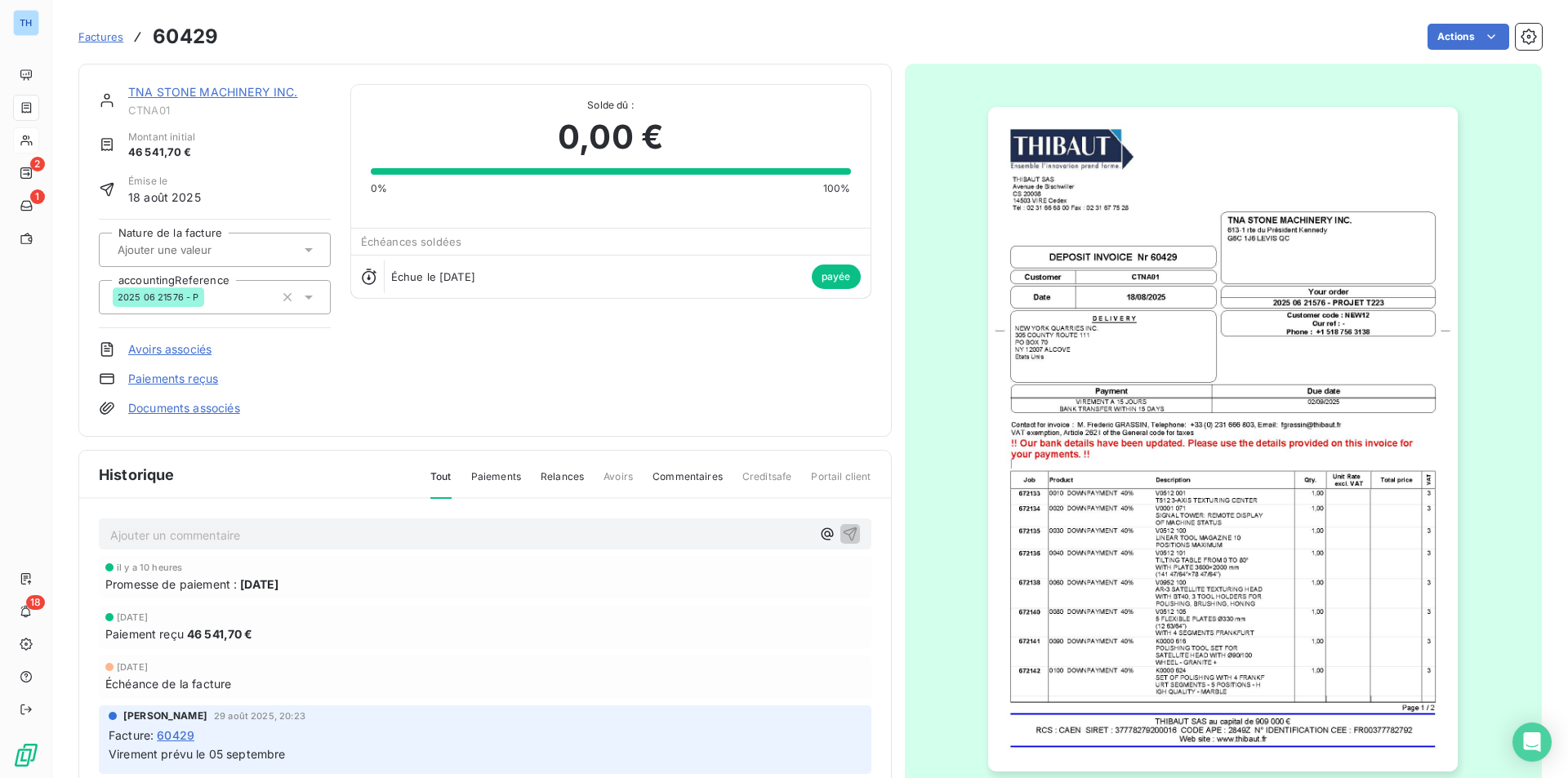
click at [224, 97] on link "TNA STONE MACHINERY INC." at bounding box center [213, 92] width 170 height 14
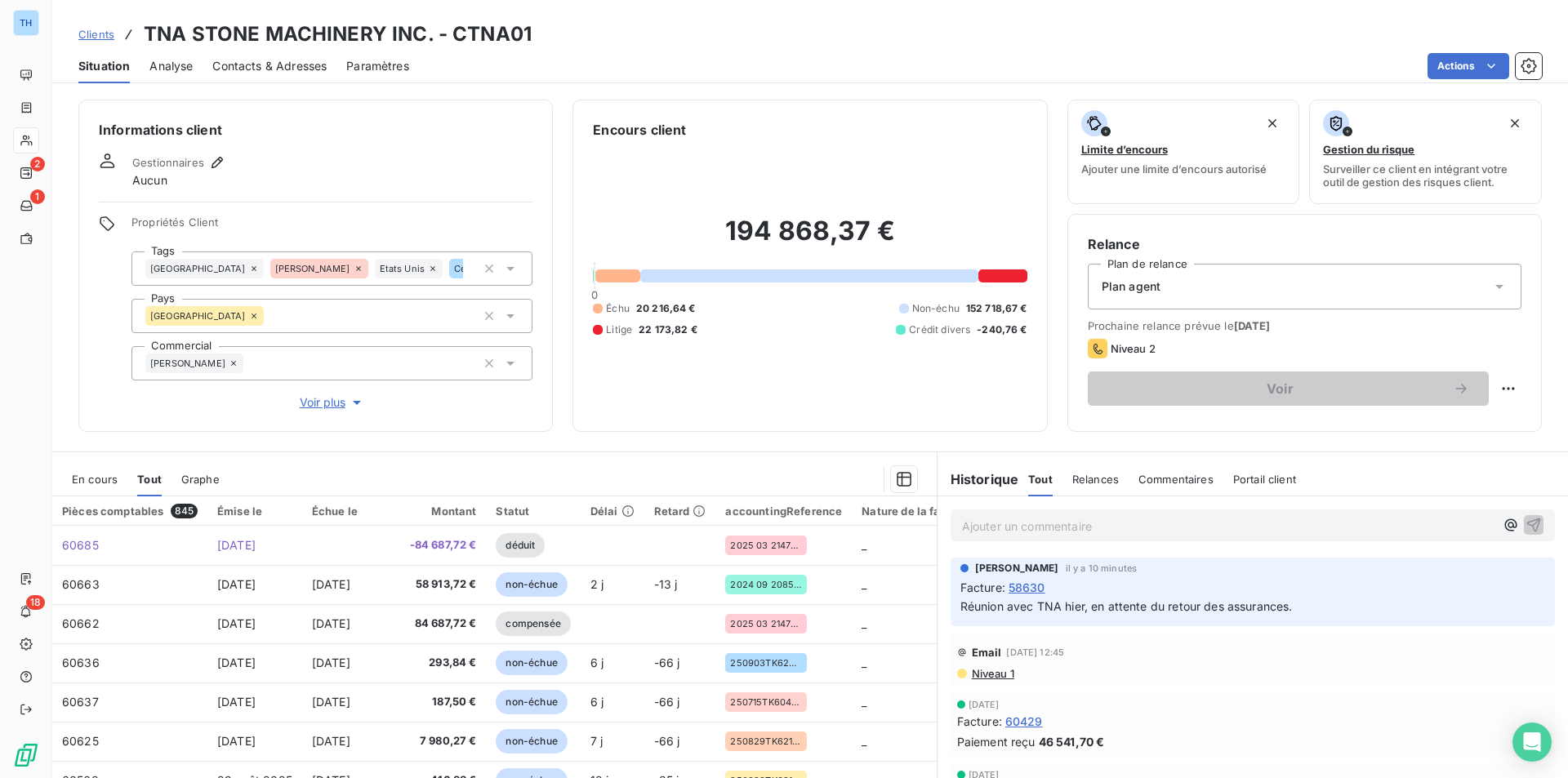
click at [98, 476] on span "En cours" at bounding box center [95, 479] width 46 height 13
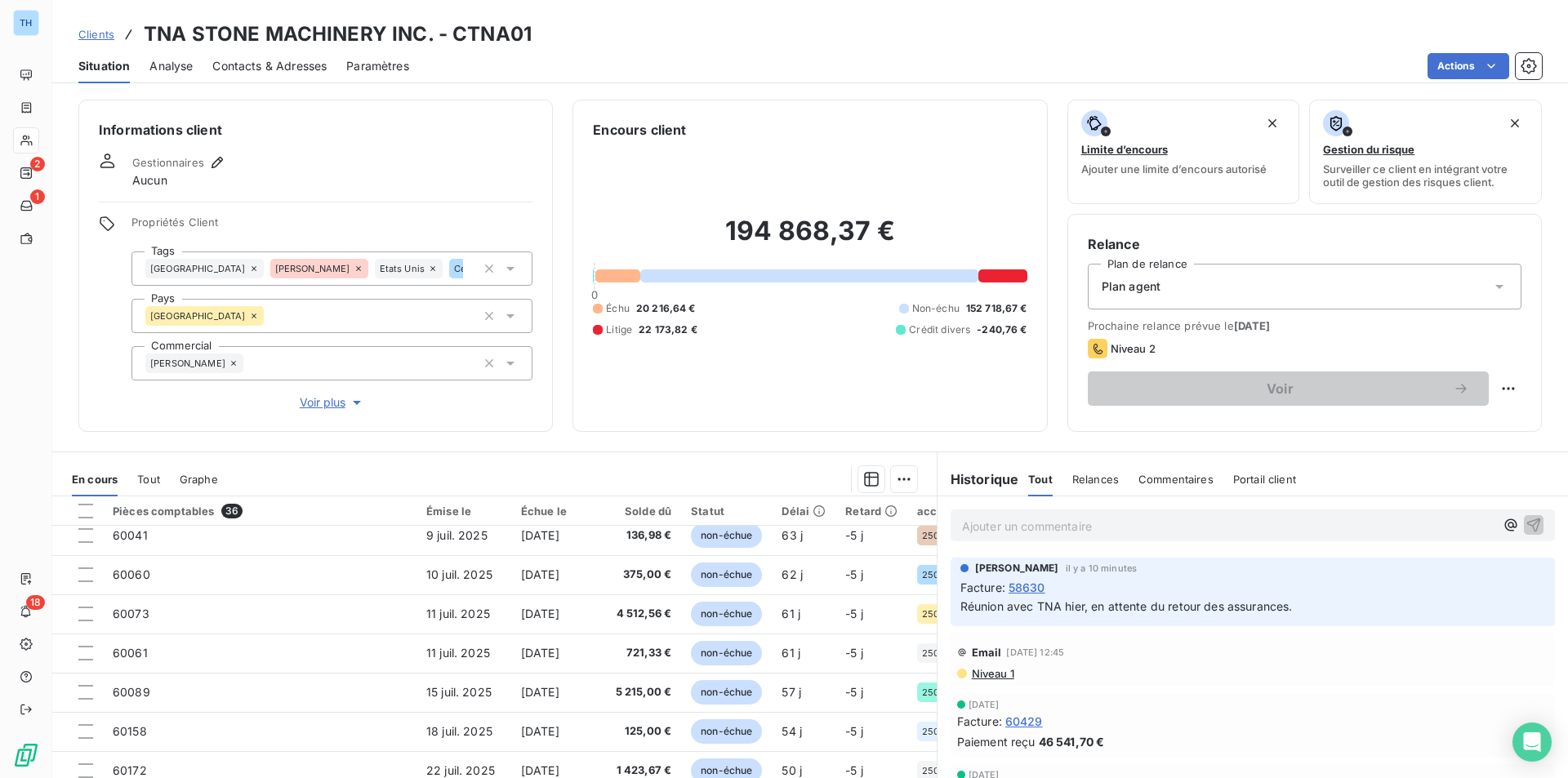
scroll to position [408, 0]
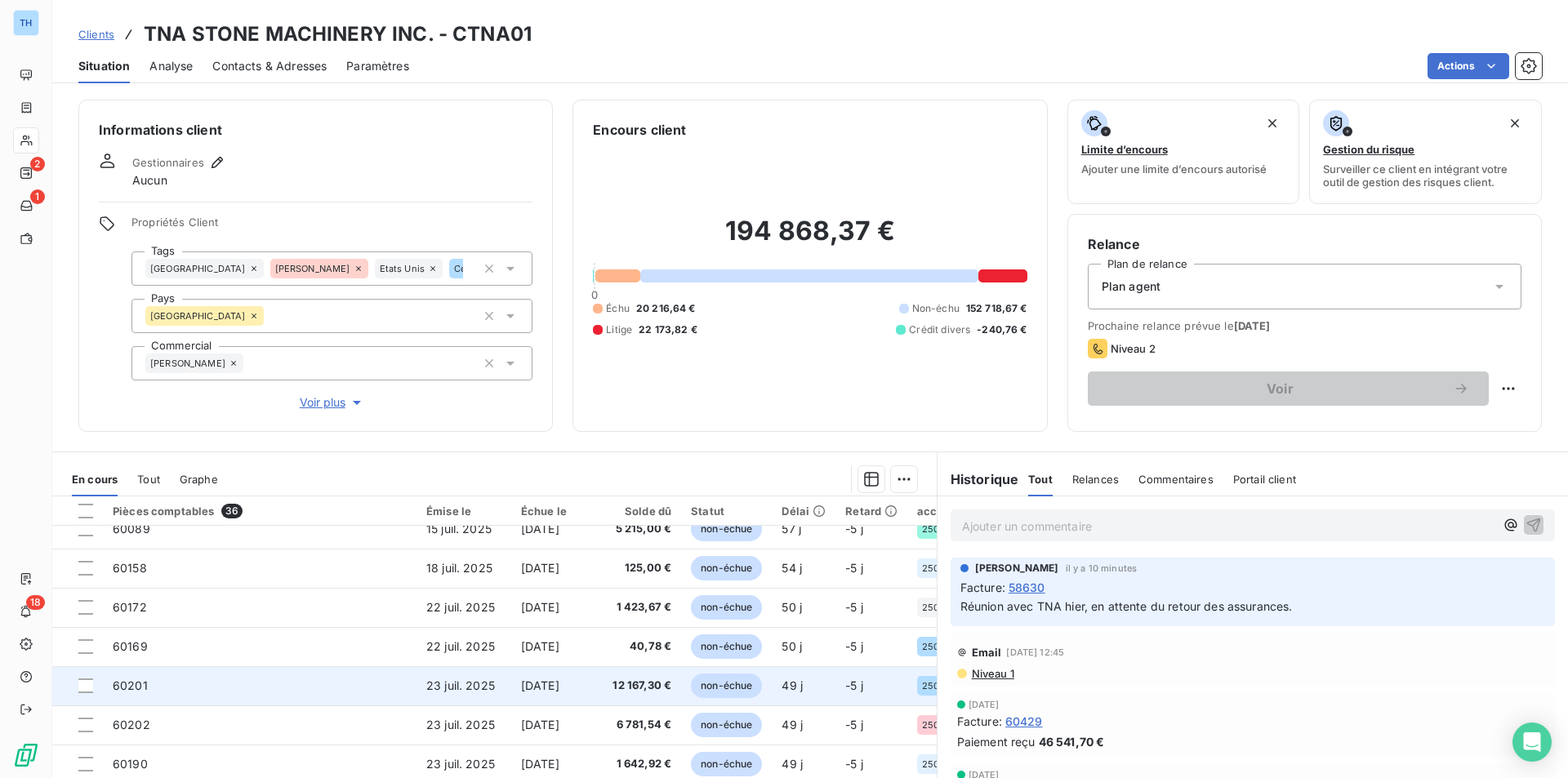
click at [462, 689] on span "23 juil. 2025" at bounding box center [461, 686] width 69 height 14
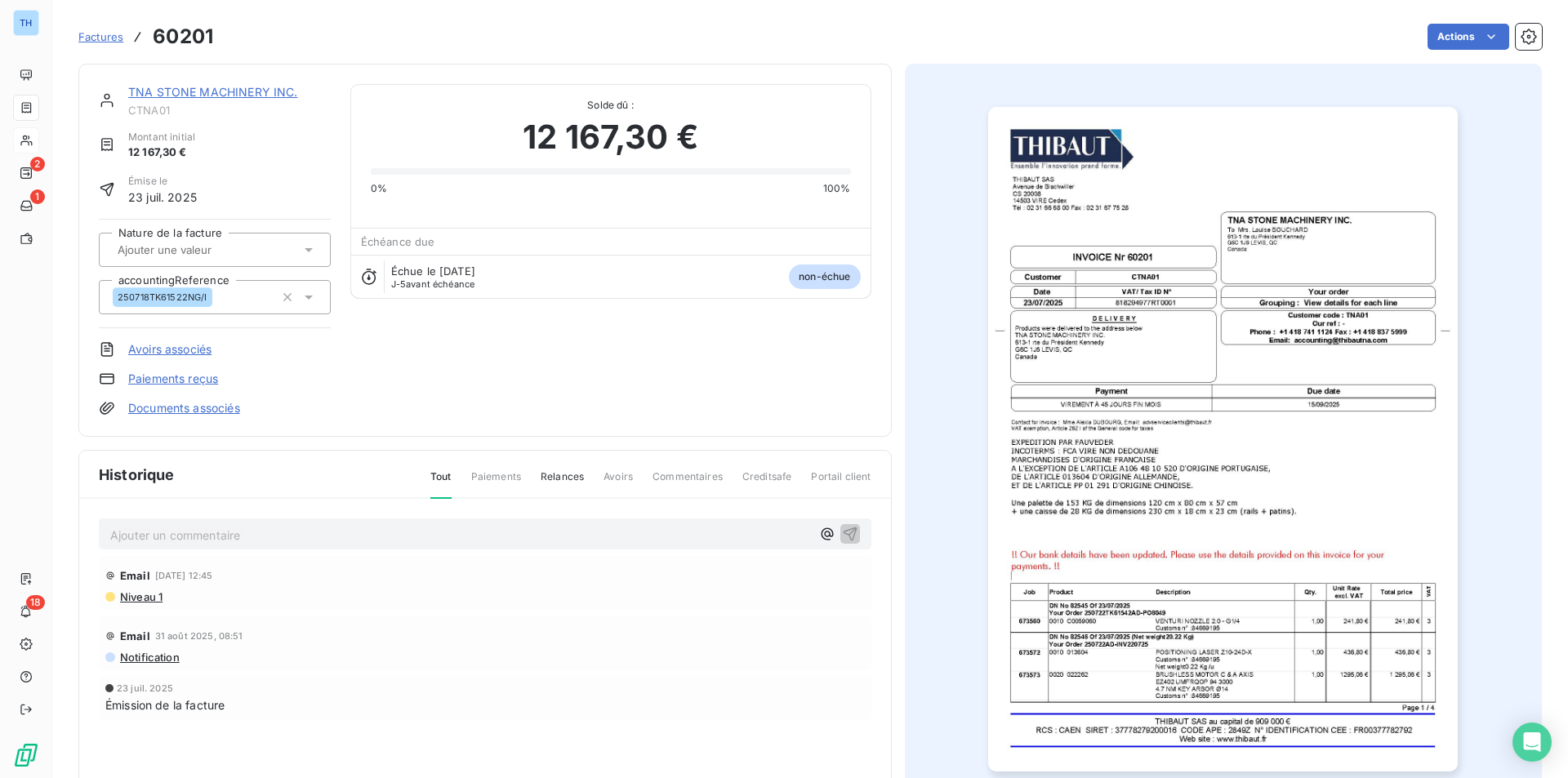
click at [194, 98] on link "TNA STONE MACHINERY INC." at bounding box center [213, 92] width 170 height 14
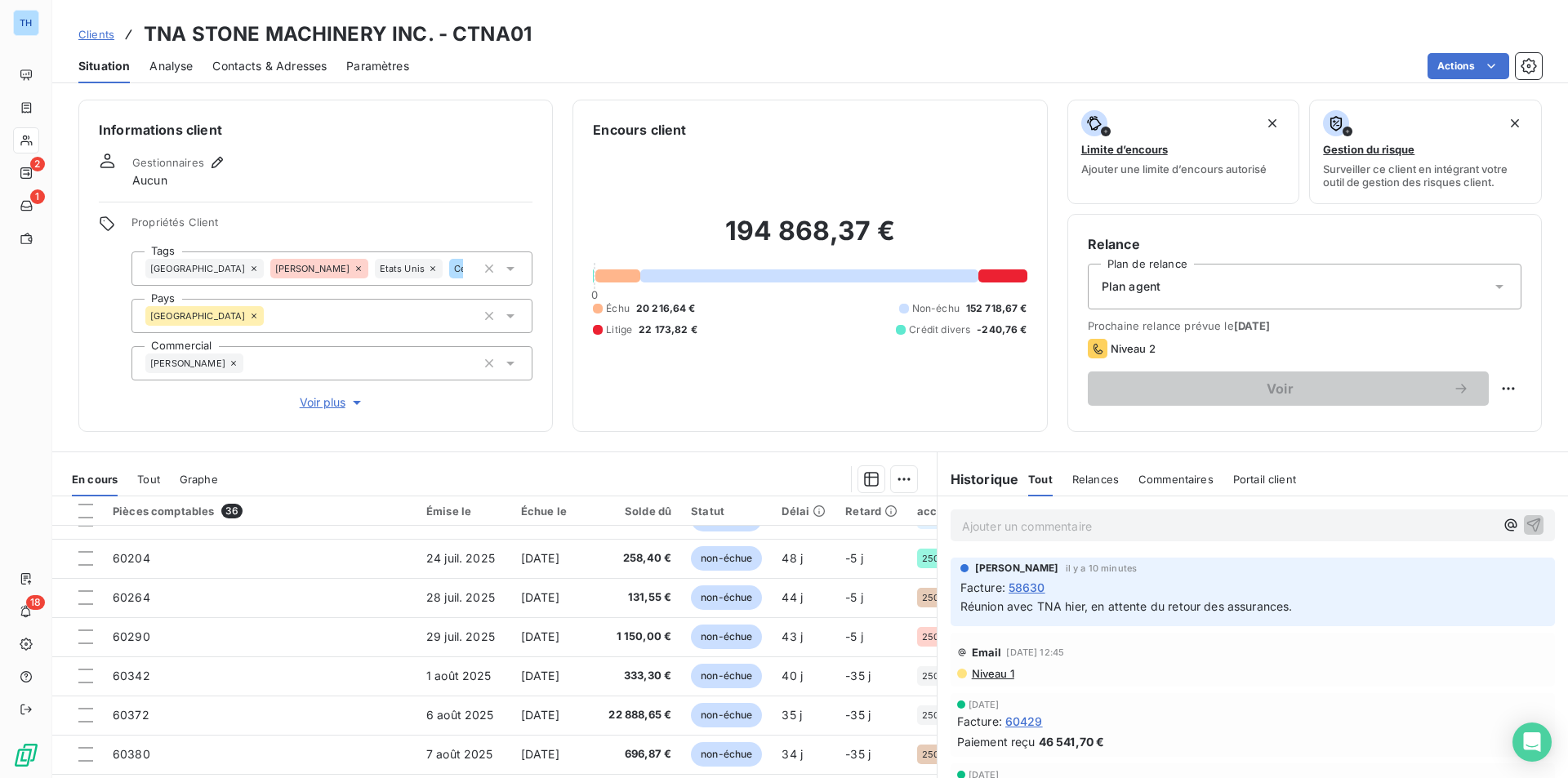
scroll to position [702, 0]
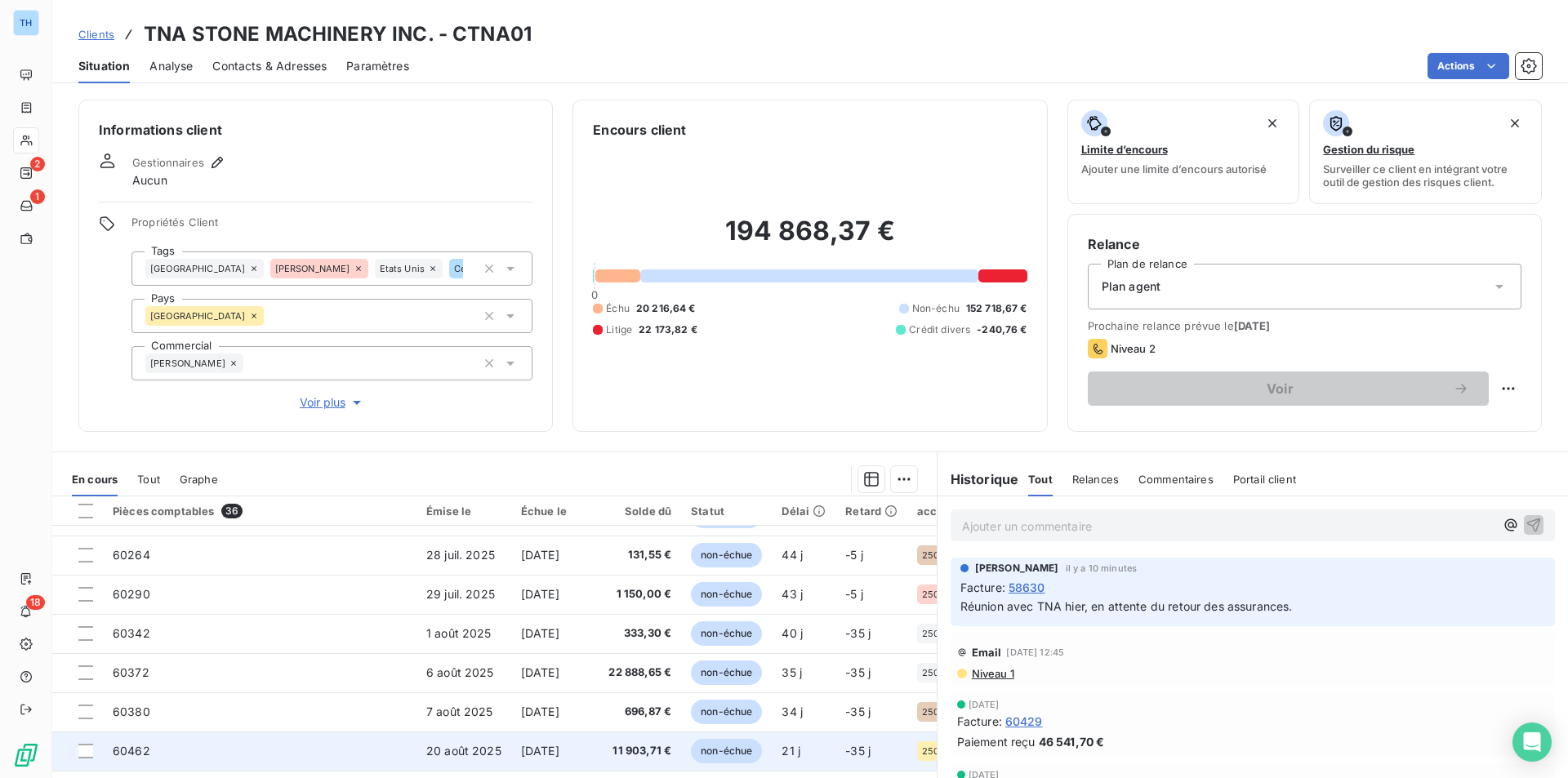
click at [558, 747] on span "[DATE]" at bounding box center [540, 751] width 39 height 14
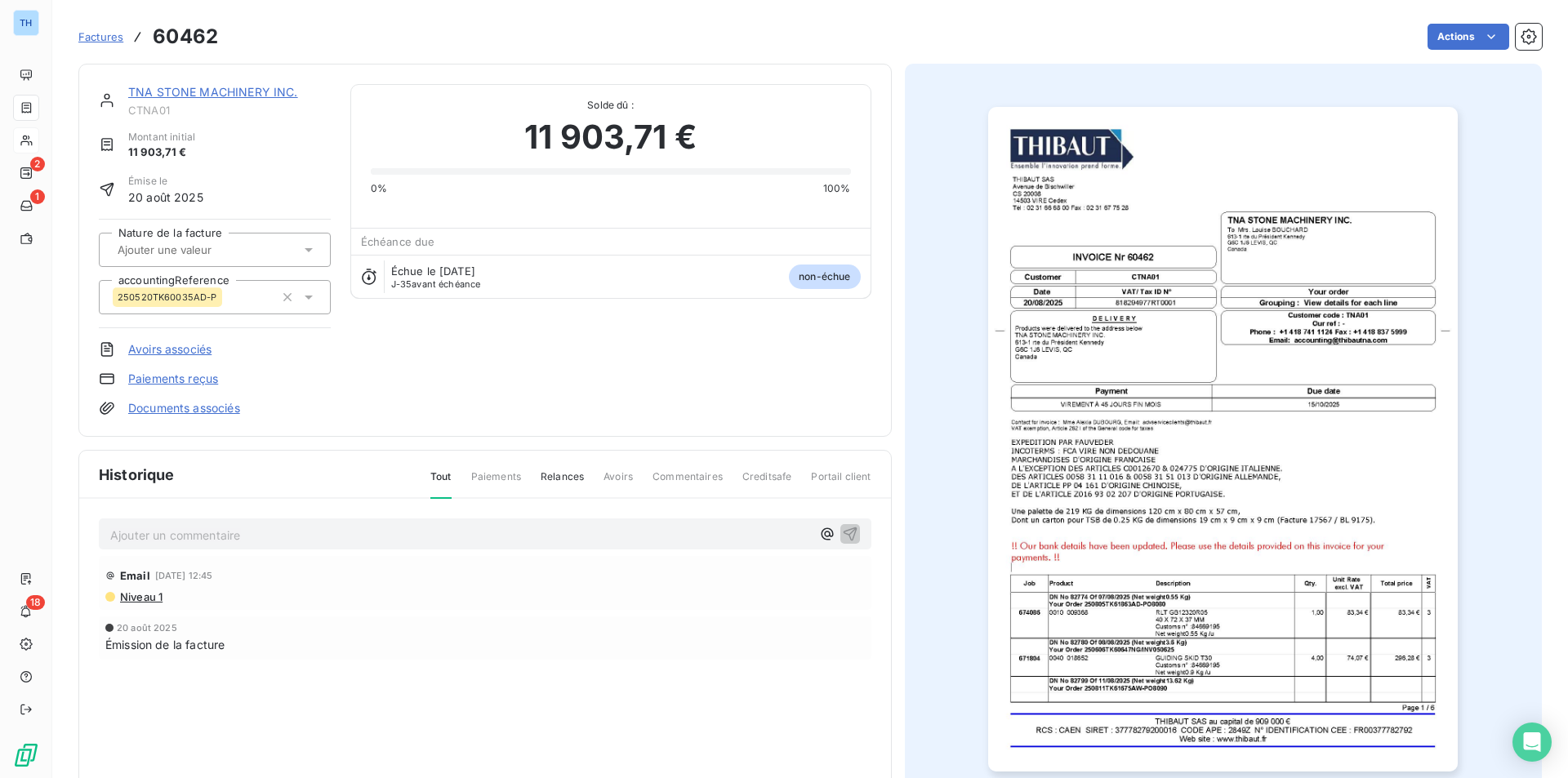
click at [188, 95] on link "TNA STONE MACHINERY INC." at bounding box center [213, 92] width 170 height 14
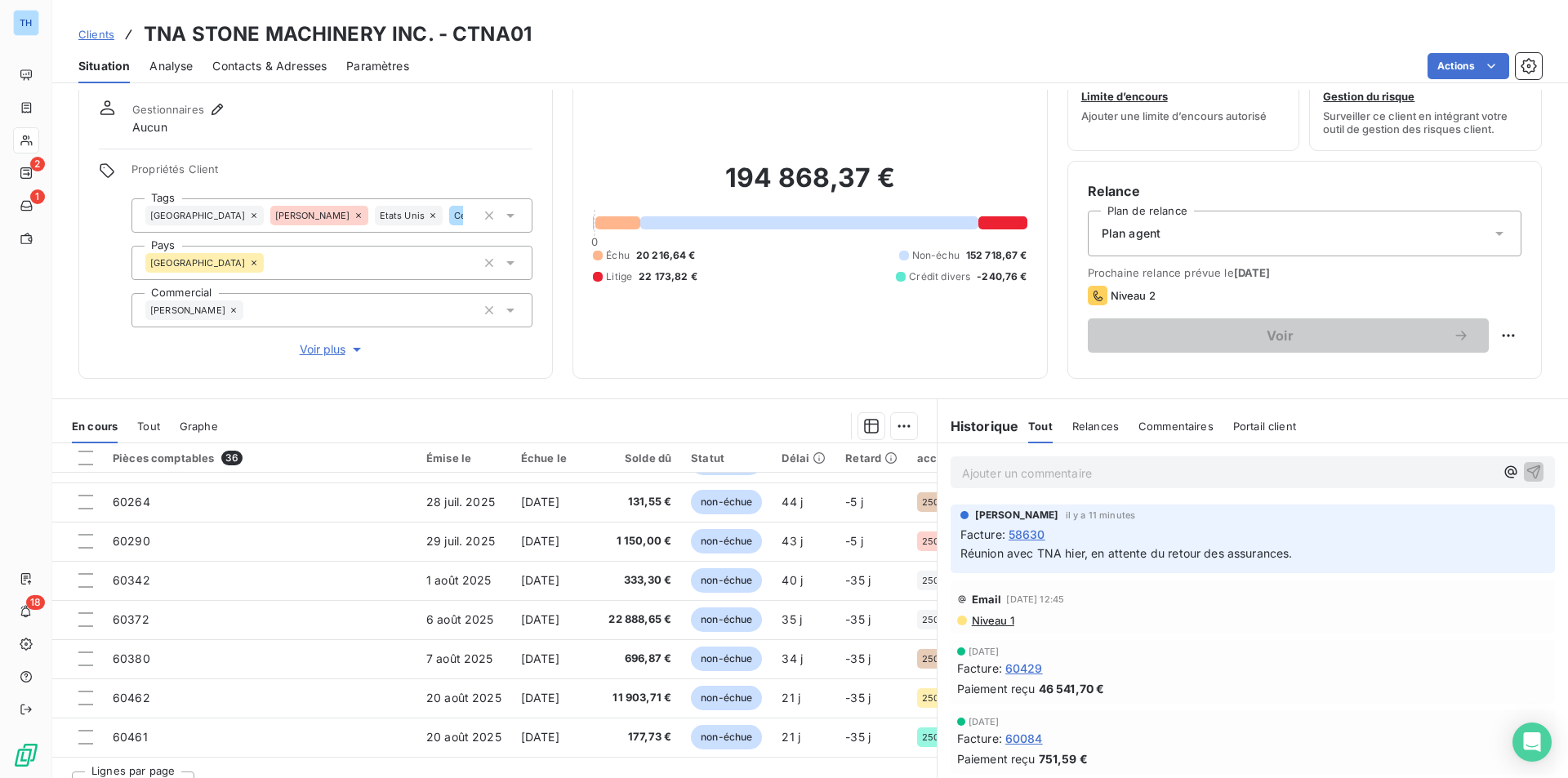
scroll to position [82, 0]
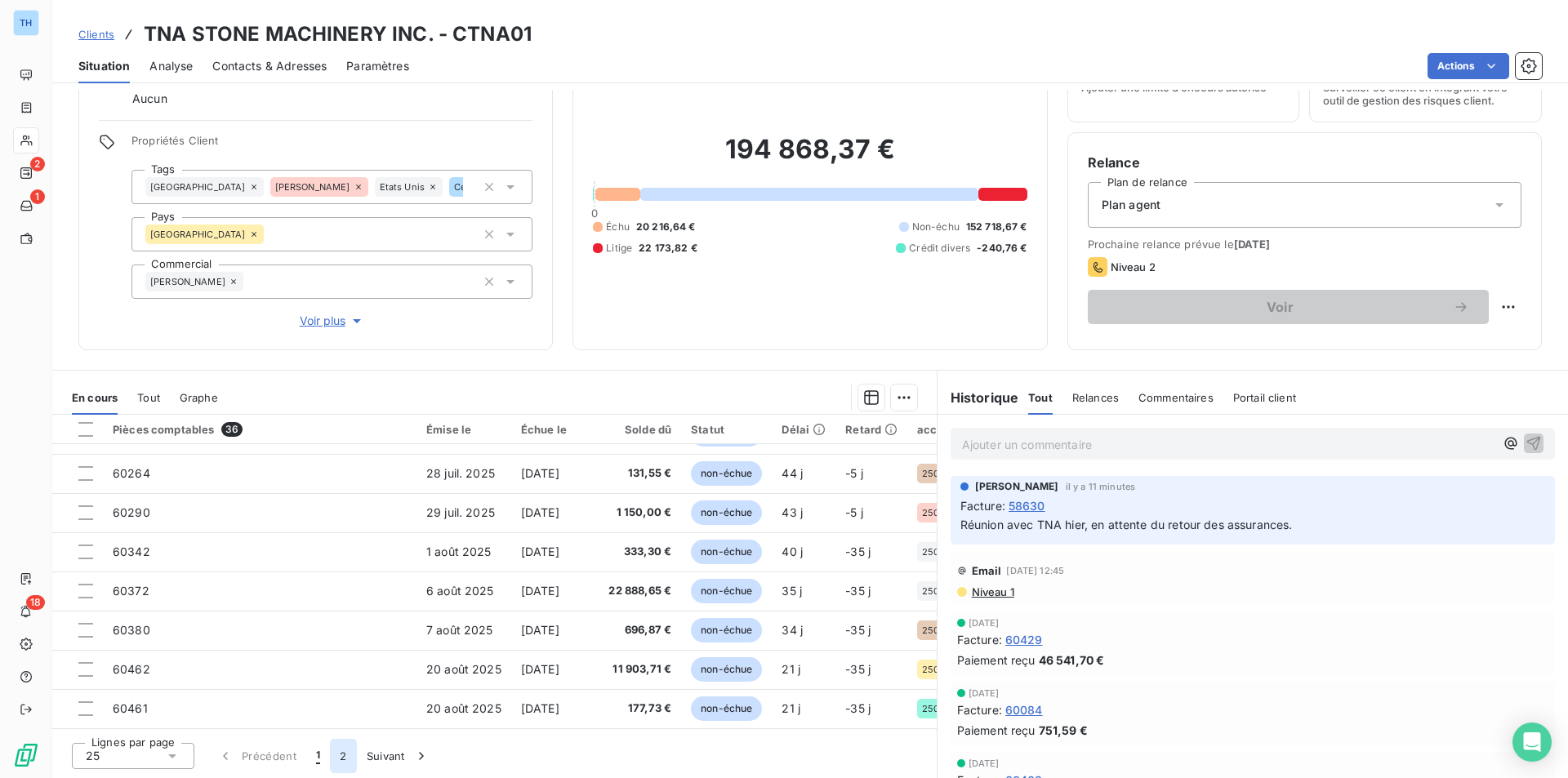
click at [335, 753] on button "2" at bounding box center [343, 755] width 26 height 34
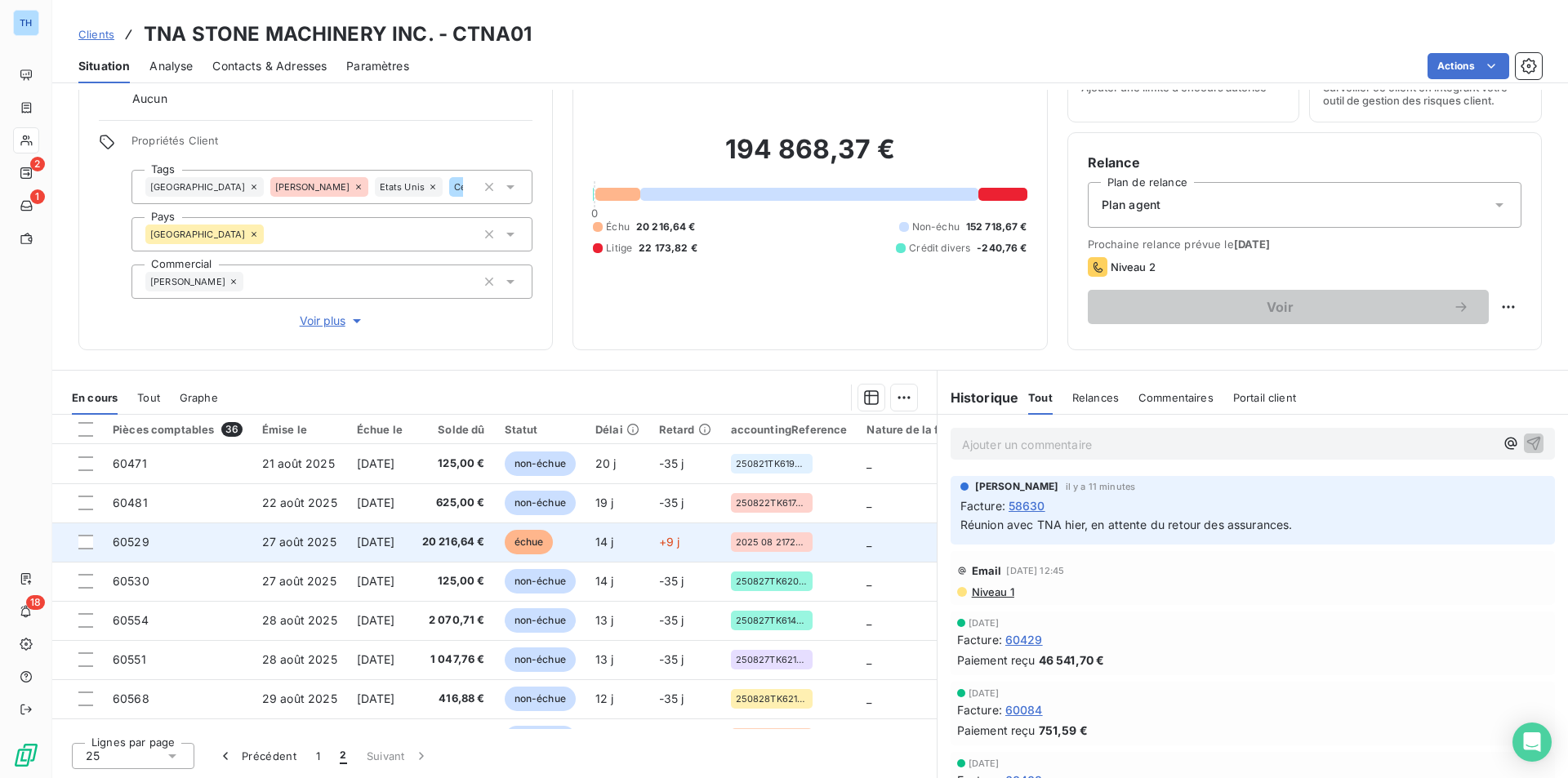
click at [463, 531] on td "20 216,64 €" at bounding box center [454, 542] width 83 height 40
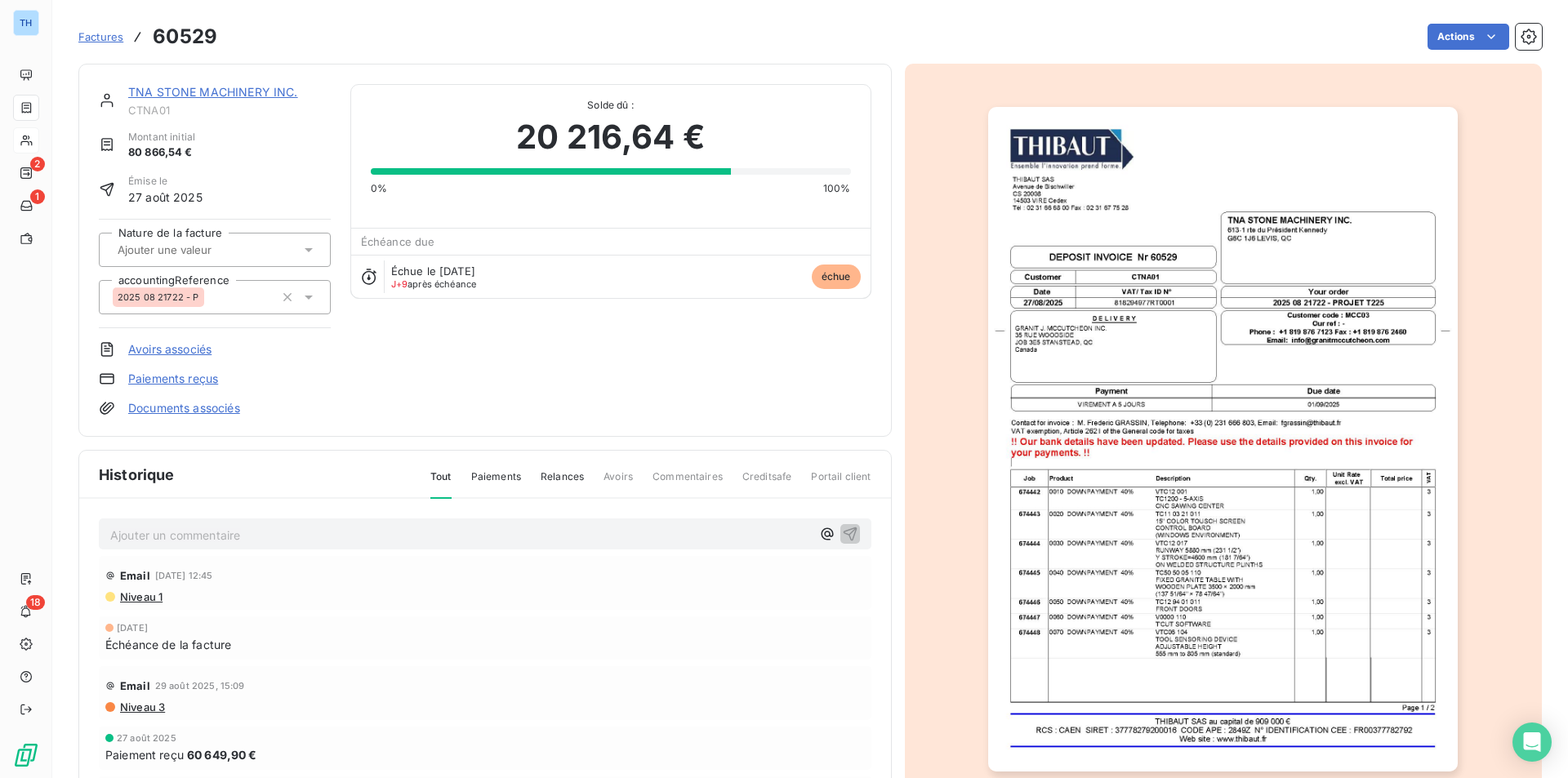
click at [195, 92] on link "TNA STONE MACHINERY INC." at bounding box center [213, 92] width 170 height 14
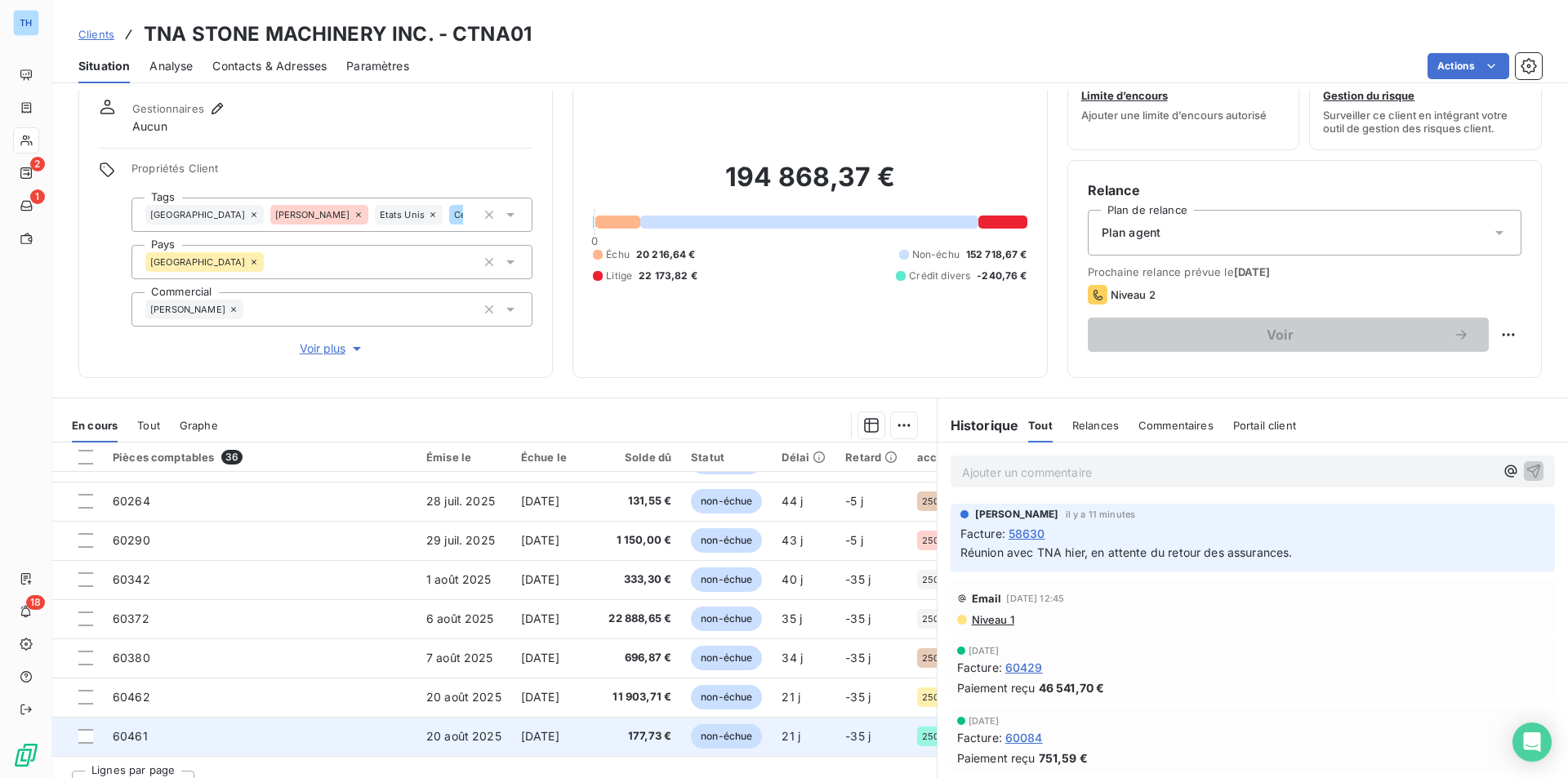
scroll to position [82, 0]
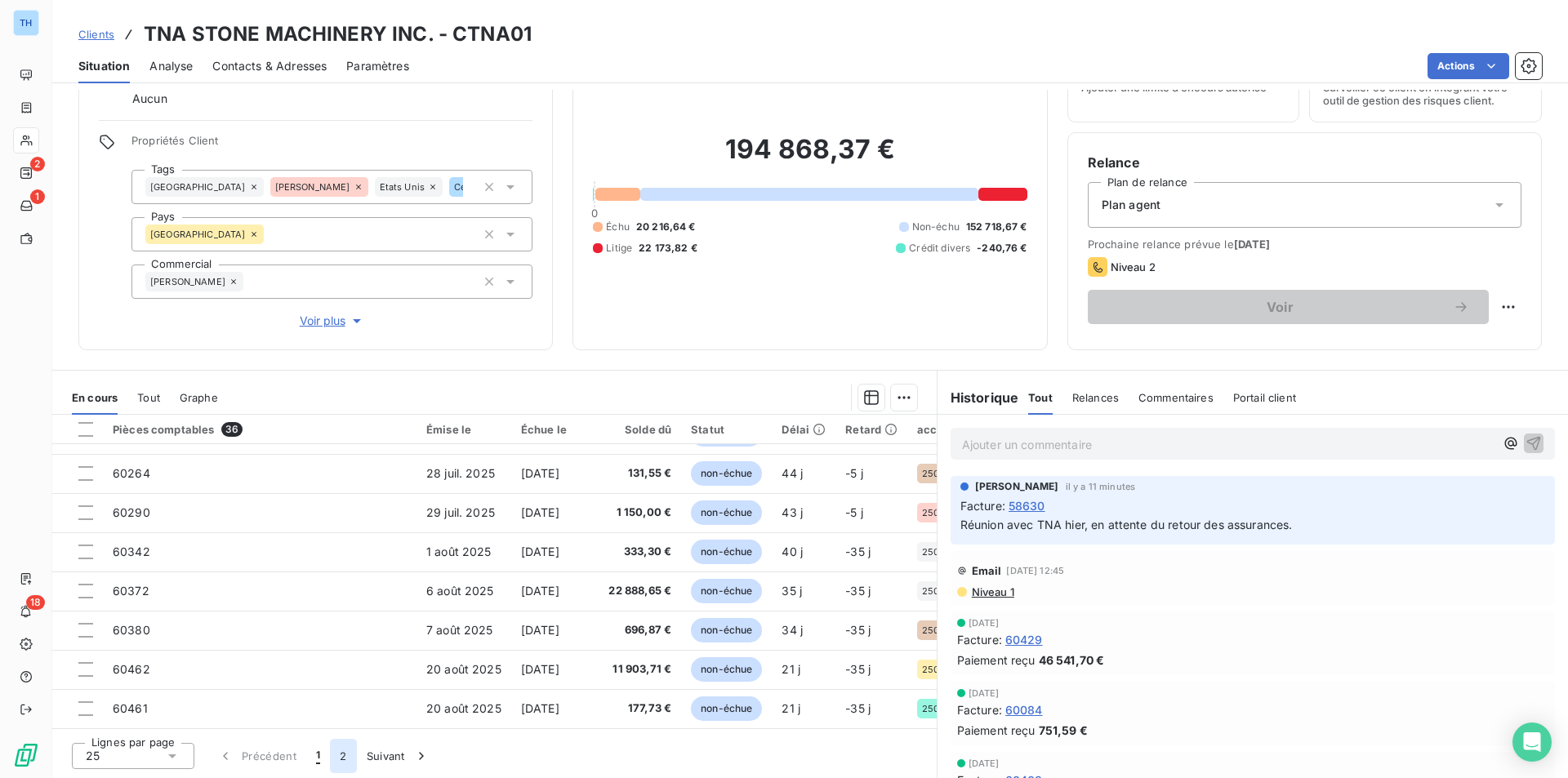
click at [339, 753] on button "2" at bounding box center [343, 755] width 26 height 34
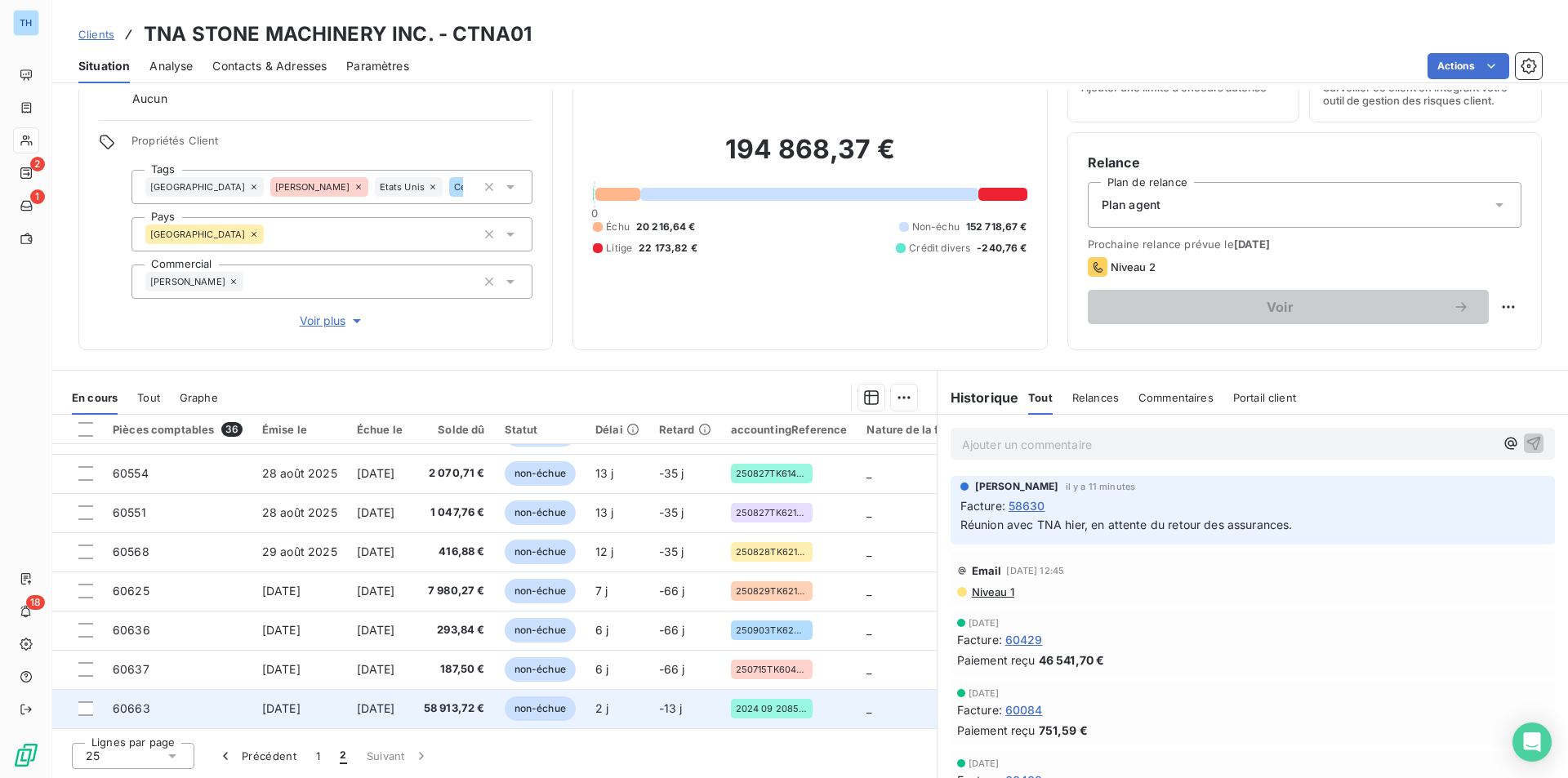
click at [384, 689] on td "[DATE]" at bounding box center [380, 709] width 65 height 40
